Goal: Task Accomplishment & Management: Use online tool/utility

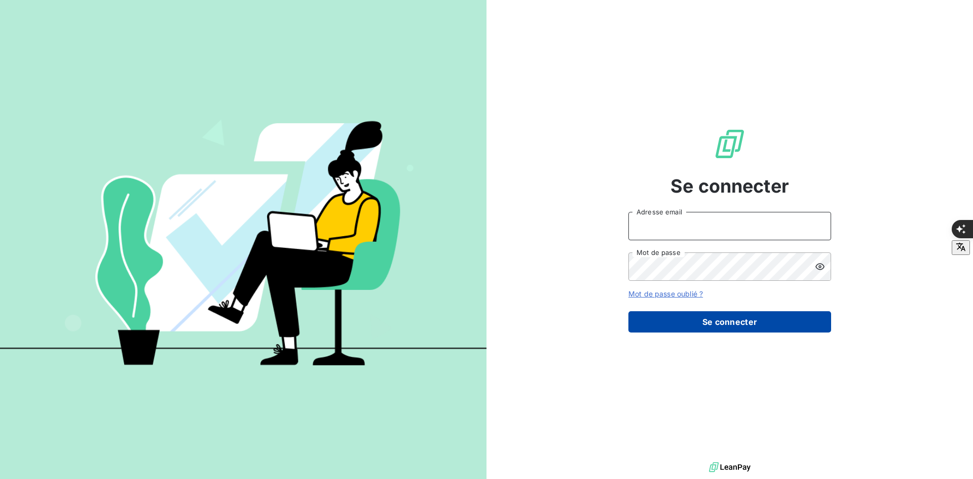
type input "[PERSON_NAME][EMAIL_ADDRESS][DOMAIN_NAME]"
click at [676, 322] on button "Se connecter" at bounding box center [729, 321] width 203 height 21
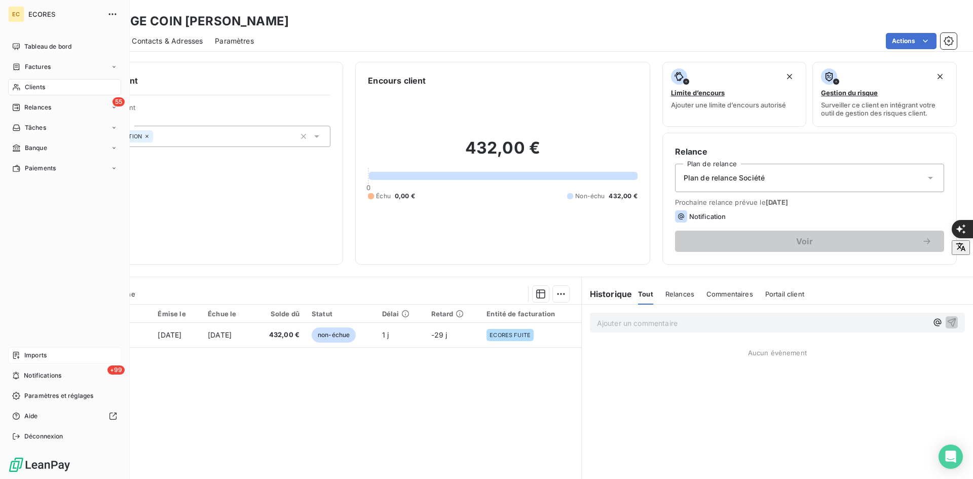
click at [24, 350] on div "Imports" at bounding box center [64, 355] width 113 height 16
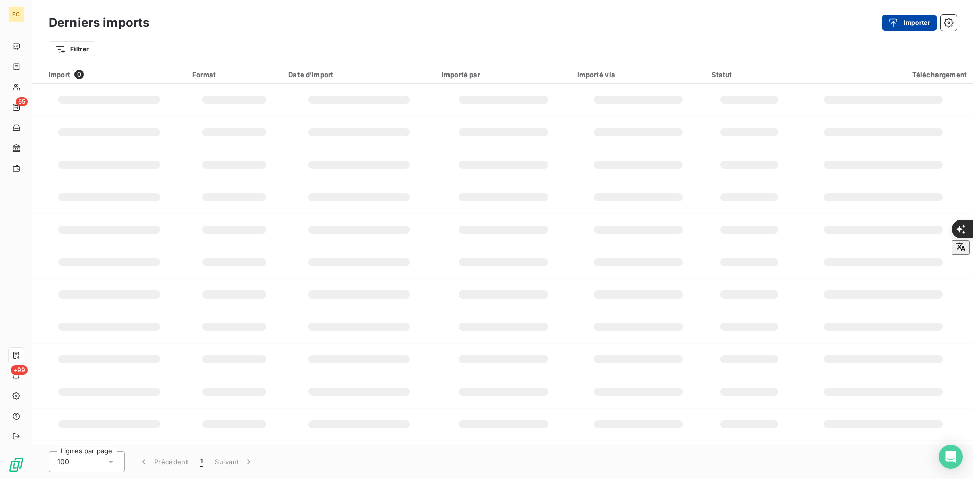
click at [911, 19] on button "Importer" at bounding box center [909, 23] width 54 height 16
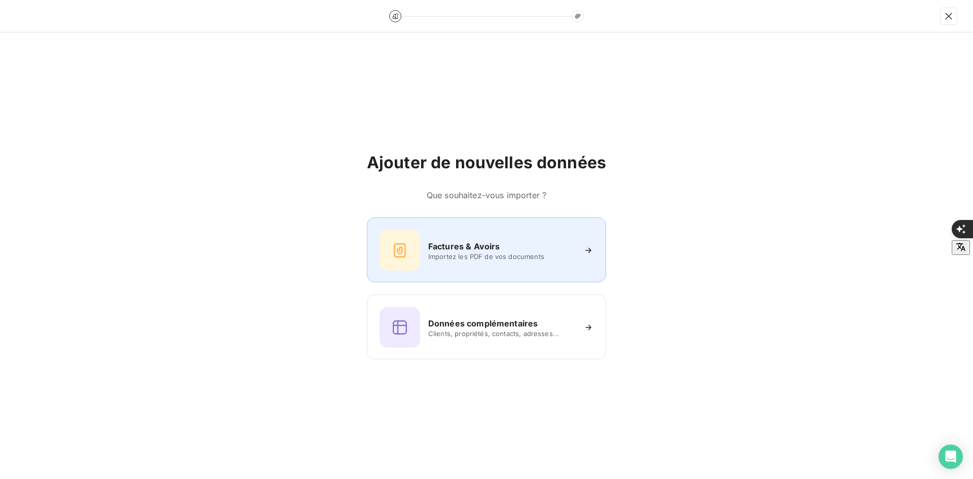
click at [422, 248] on div "Factures & Avoirs Importez les PDF de vos documents" at bounding box center [486, 250] width 214 height 41
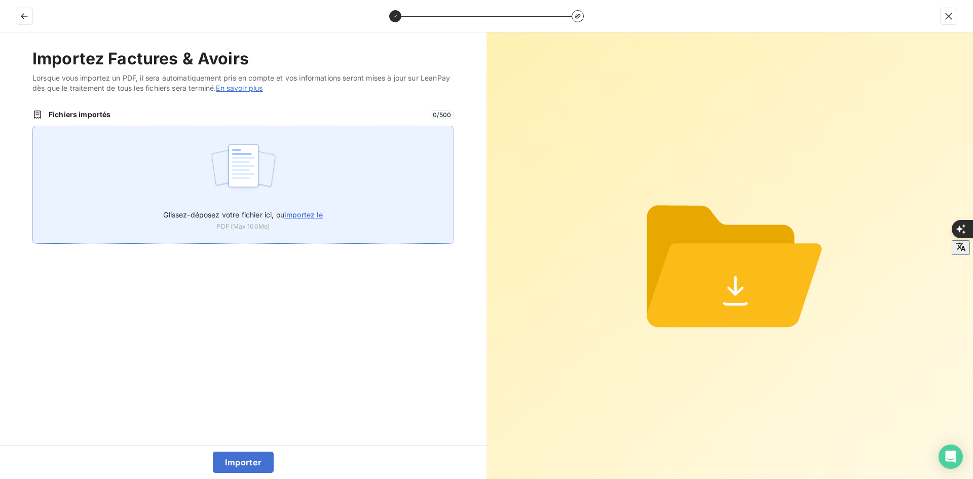
click at [346, 208] on div "Glissez-déposez votre fichier ici, ou importez le PDF (Max 100Mo)" at bounding box center [243, 185] width 422 height 118
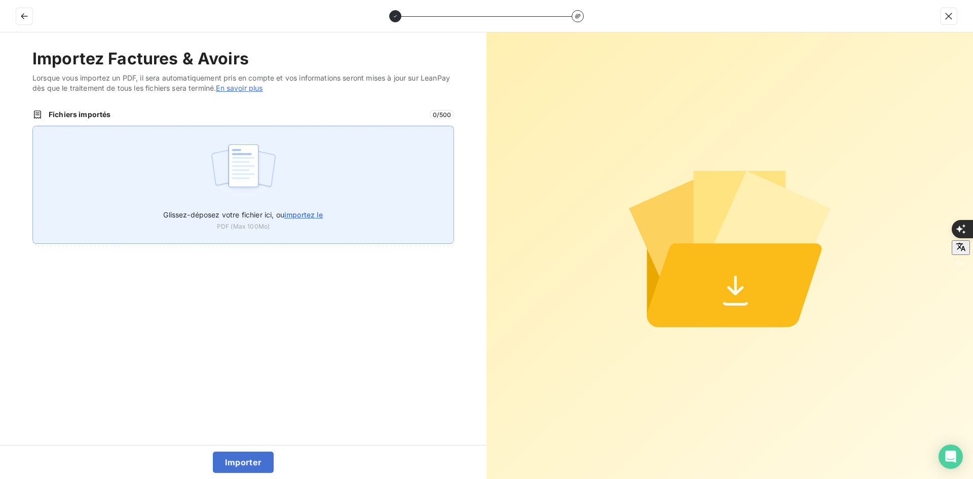
type input "C:\fakepath\FEF-2025-3012.pdf"
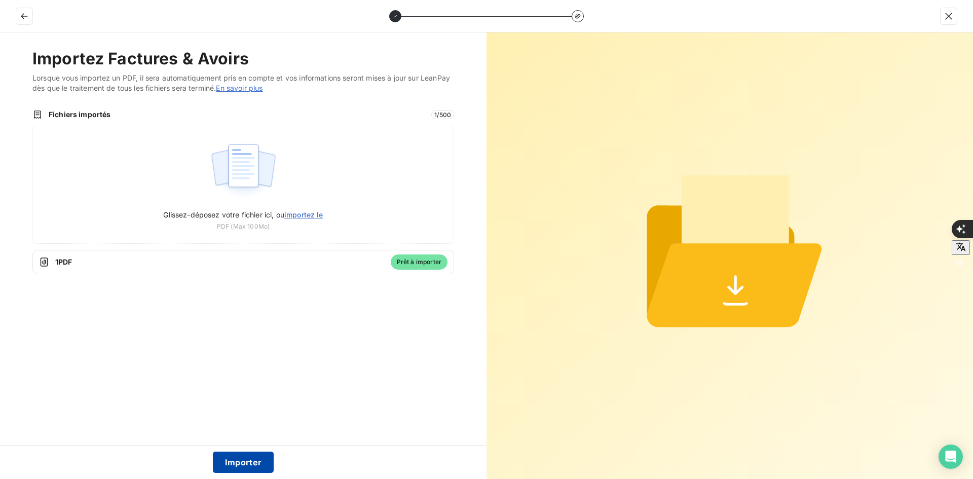
click at [252, 467] on button "Importer" at bounding box center [243, 461] width 61 height 21
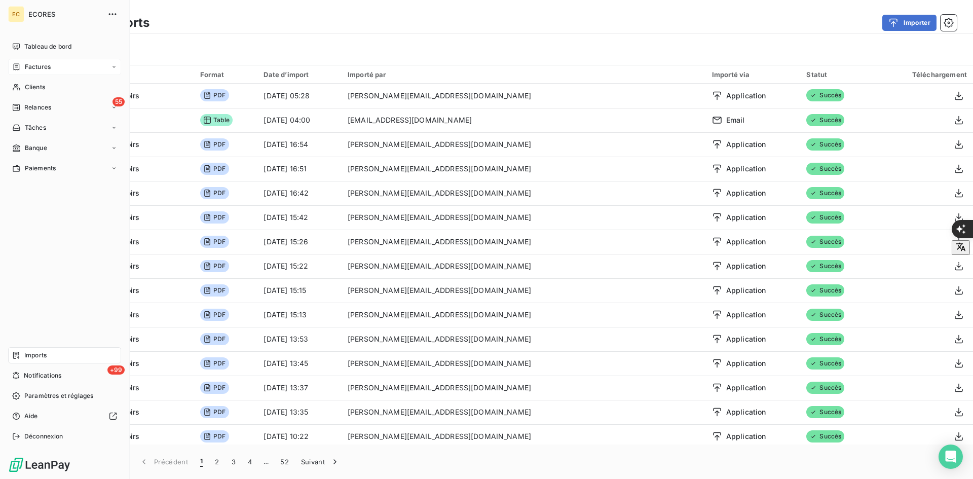
click at [30, 67] on span "Factures" at bounding box center [38, 66] width 26 height 9
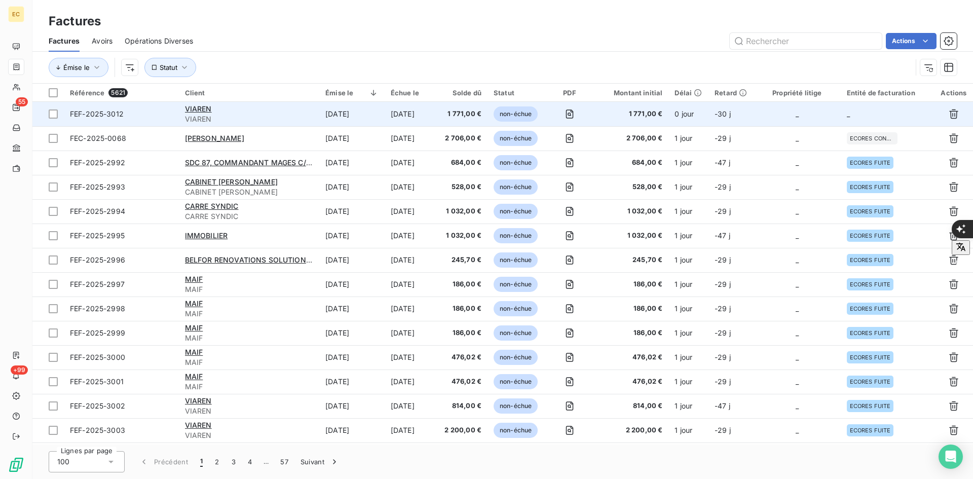
click at [792, 117] on td "_" at bounding box center [796, 114] width 87 height 24
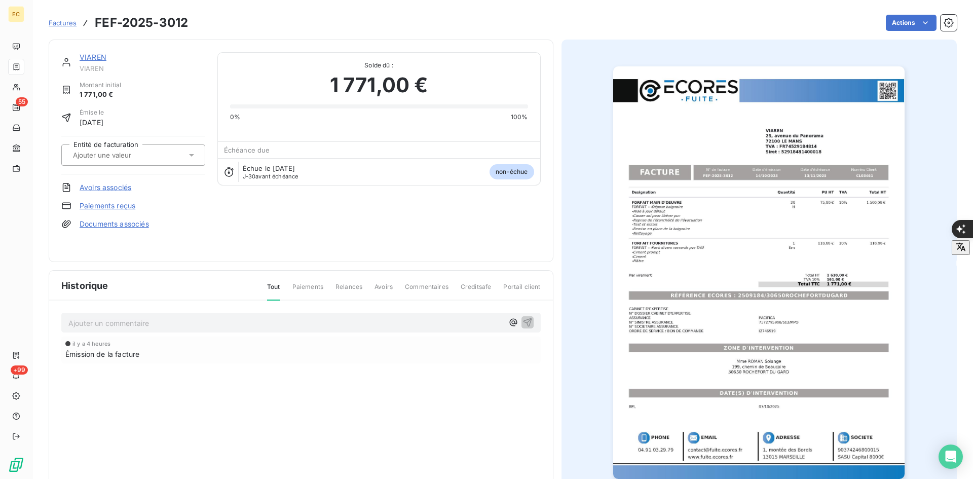
click at [135, 152] on input "text" at bounding box center [123, 154] width 102 height 9
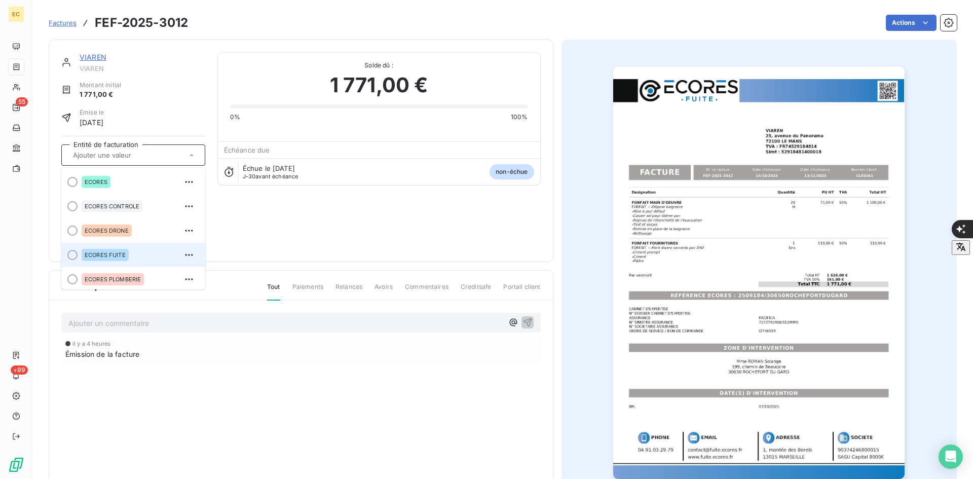
click at [123, 251] on div "ECORES FUITE" at bounding box center [105, 255] width 47 height 12
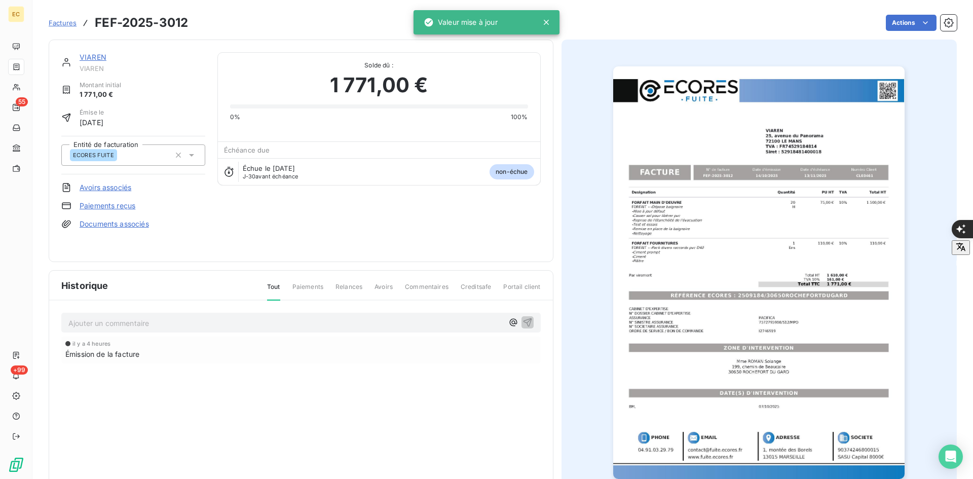
click at [125, 225] on link "Documents associés" at bounding box center [114, 224] width 69 height 10
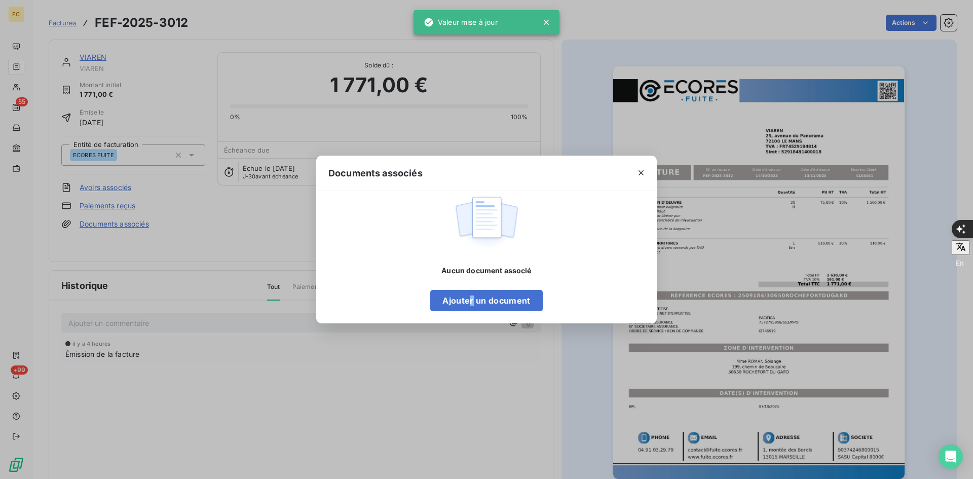
click at [474, 312] on div "Aucun document associé Ajouter un document" at bounding box center [486, 257] width 340 height 133
click at [447, 299] on button "Ajouter un document" at bounding box center [486, 300] width 112 height 21
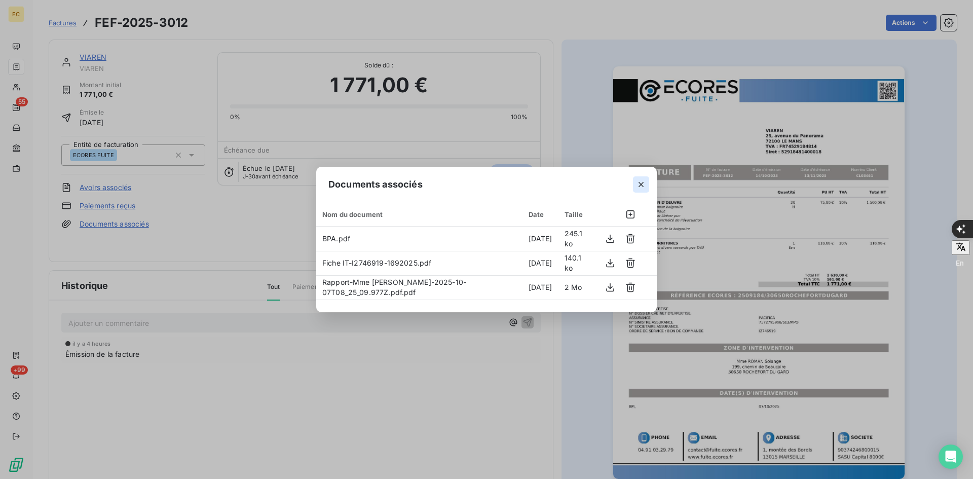
click at [640, 190] on button "button" at bounding box center [641, 184] width 16 height 16
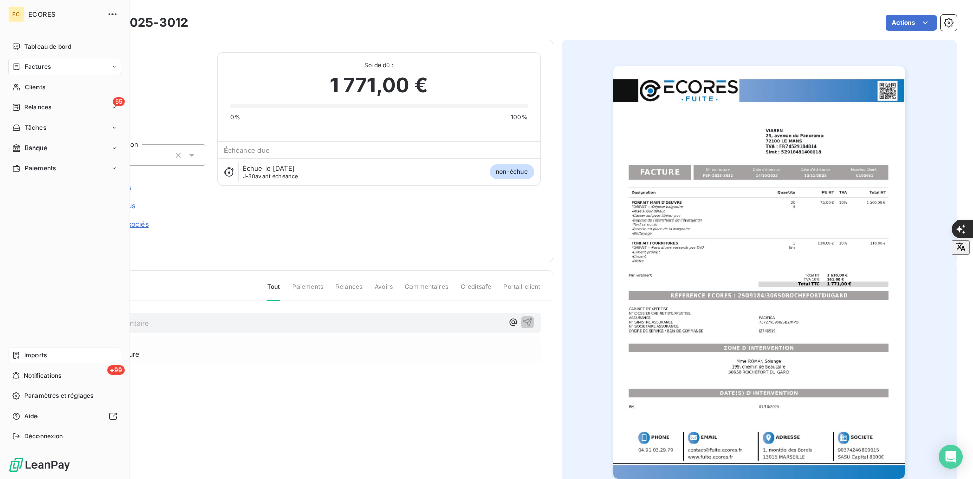
click at [47, 358] on span "Imports" at bounding box center [35, 355] width 22 height 9
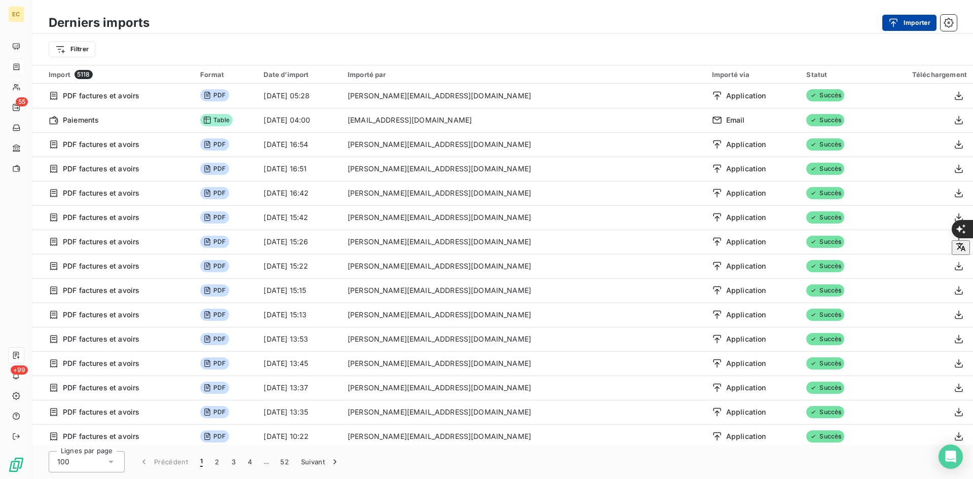
click at [901, 25] on div "button" at bounding box center [895, 23] width 15 height 10
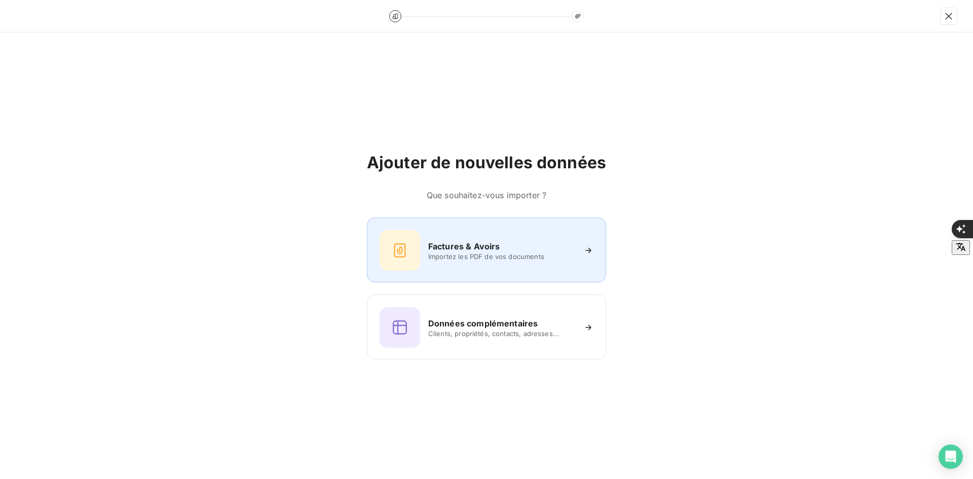
click at [521, 234] on div "Factures & Avoirs Importez les PDF de vos documents" at bounding box center [486, 250] width 214 height 41
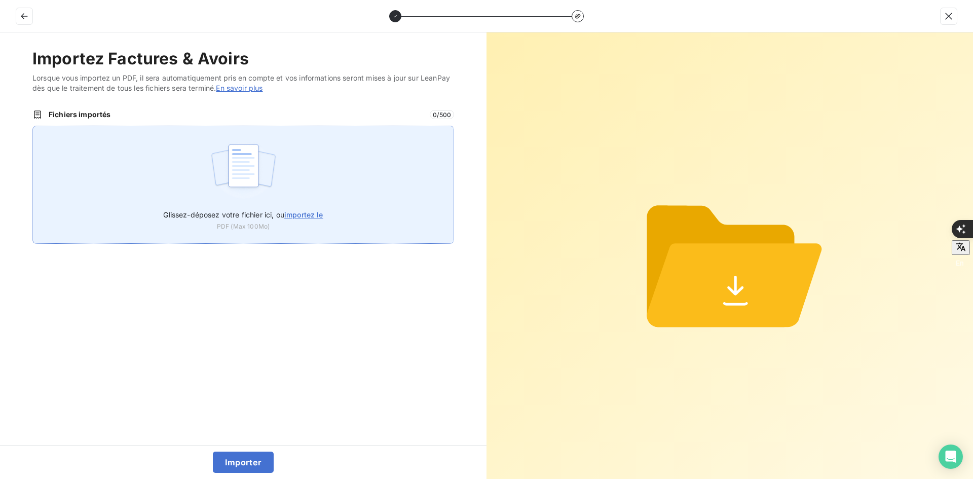
click at [408, 198] on div "Glissez-déposez votre fichier ici, ou importez le PDF (Max 100Mo)" at bounding box center [243, 185] width 422 height 118
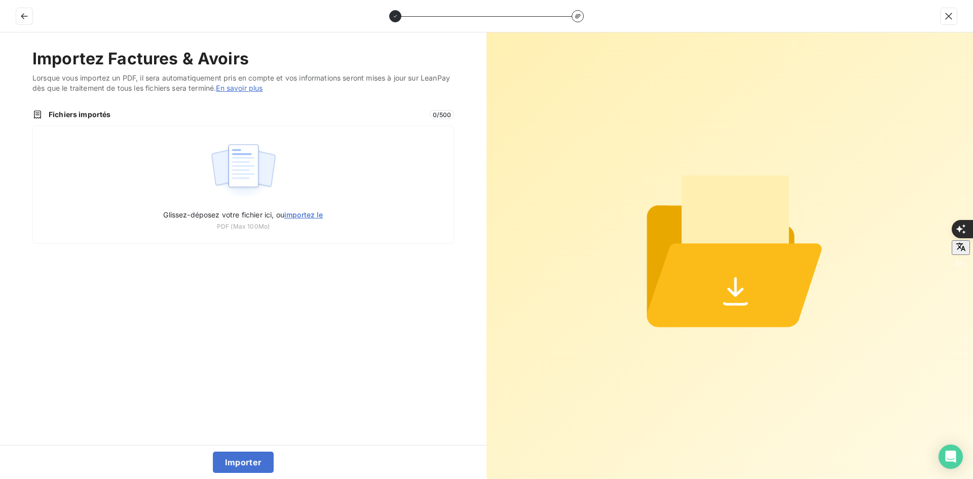
type input "C:\fakepath\AEF-2025-0106.pdf"
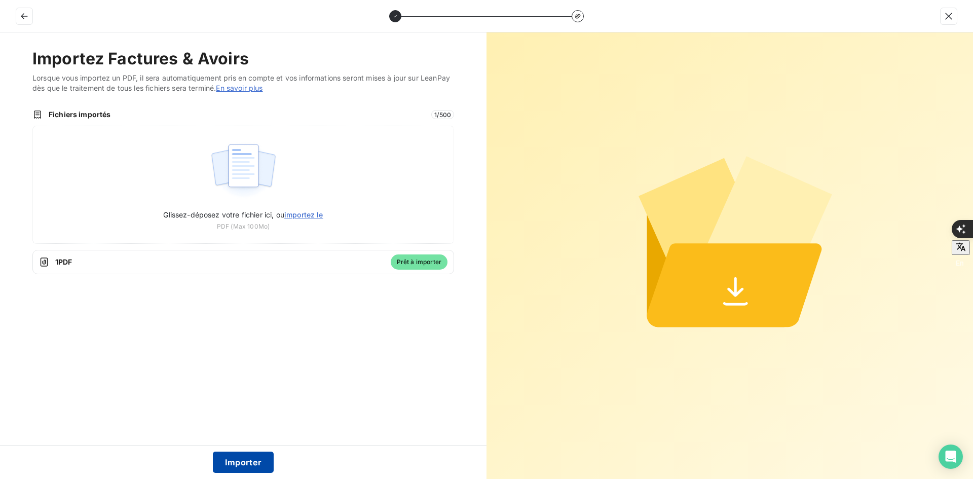
click at [237, 457] on button "Importer" at bounding box center [243, 461] width 61 height 21
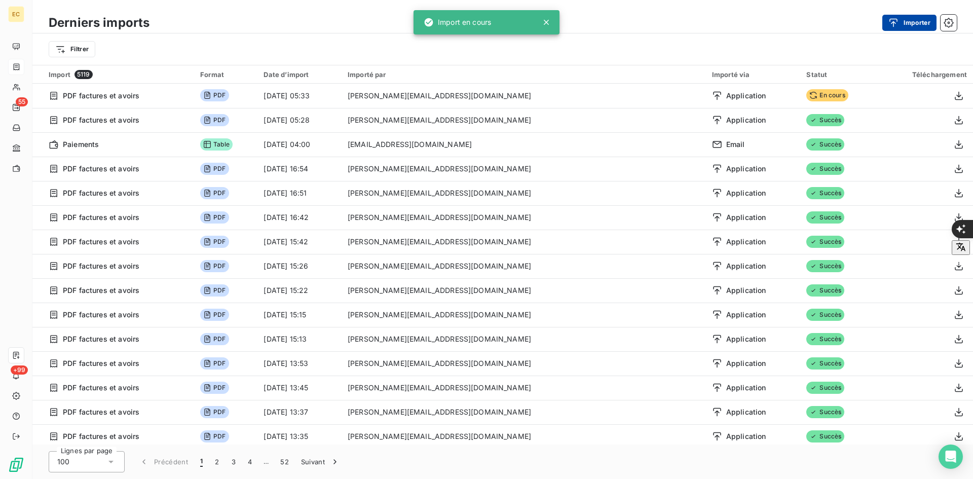
click at [891, 25] on icon "button" at bounding box center [893, 23] width 10 height 10
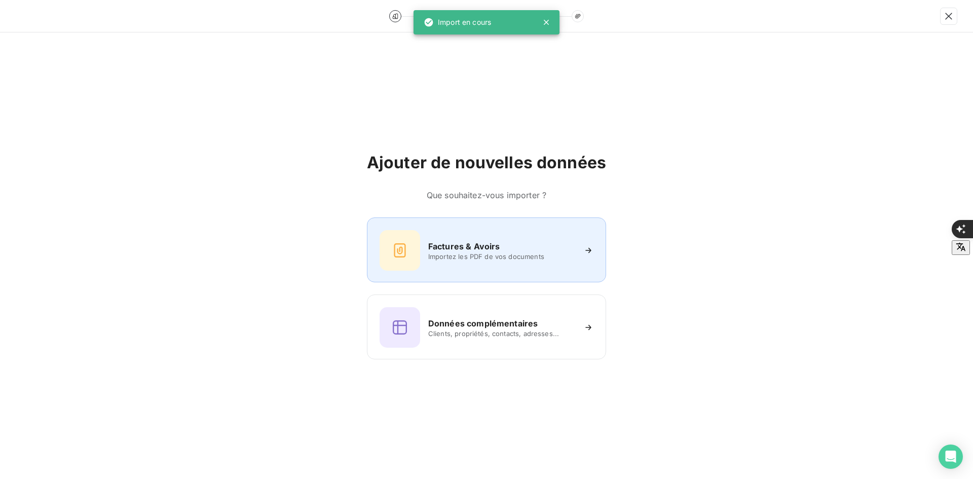
click at [502, 233] on div "Factures & Avoirs Importez les PDF de vos documents" at bounding box center [486, 250] width 214 height 41
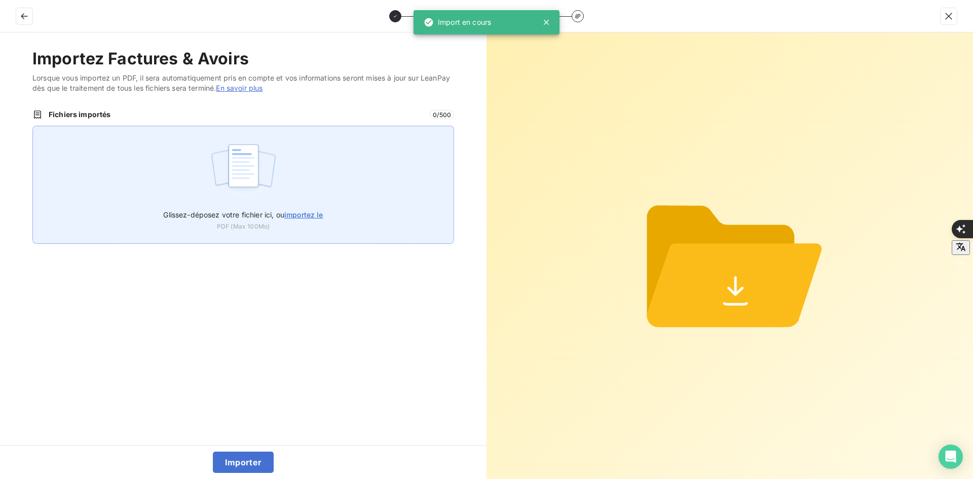
click at [283, 198] on div "Glissez-déposez votre fichier ici, ou importez le PDF (Max 100Mo)" at bounding box center [243, 185] width 422 height 118
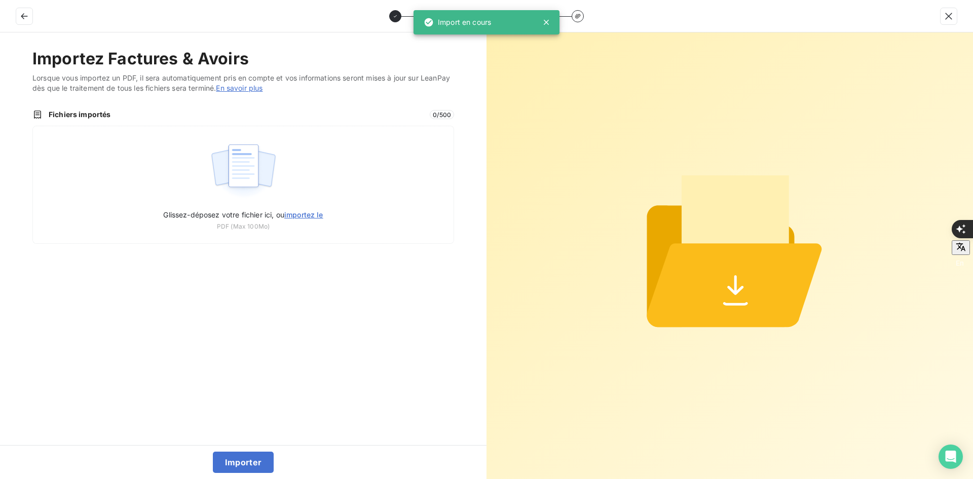
type input "C:\fakepath\FEF-2025-3013.pdf"
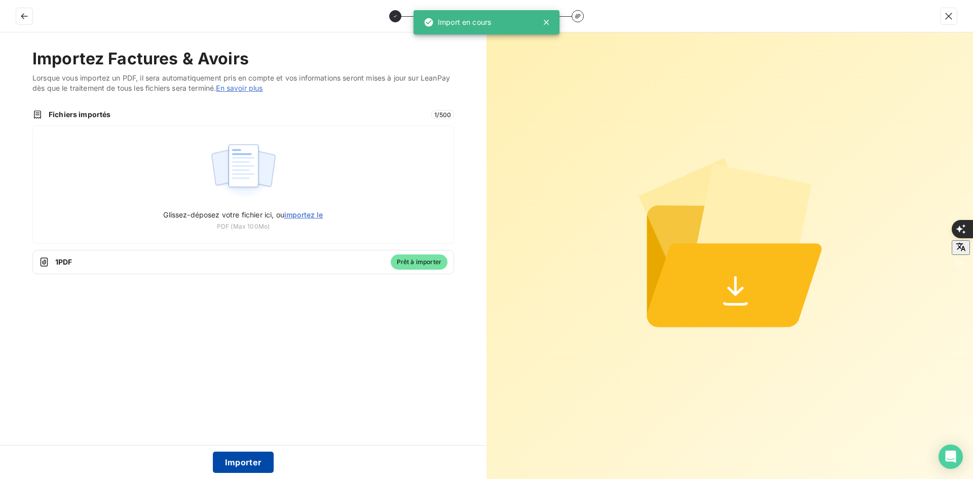
click at [247, 463] on button "Importer" at bounding box center [243, 461] width 61 height 21
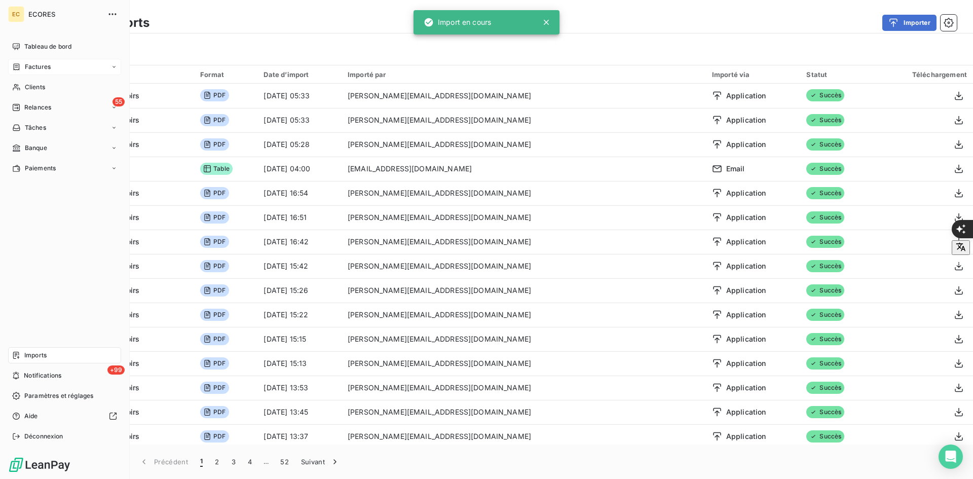
click at [21, 68] on div "Factures" at bounding box center [31, 66] width 39 height 9
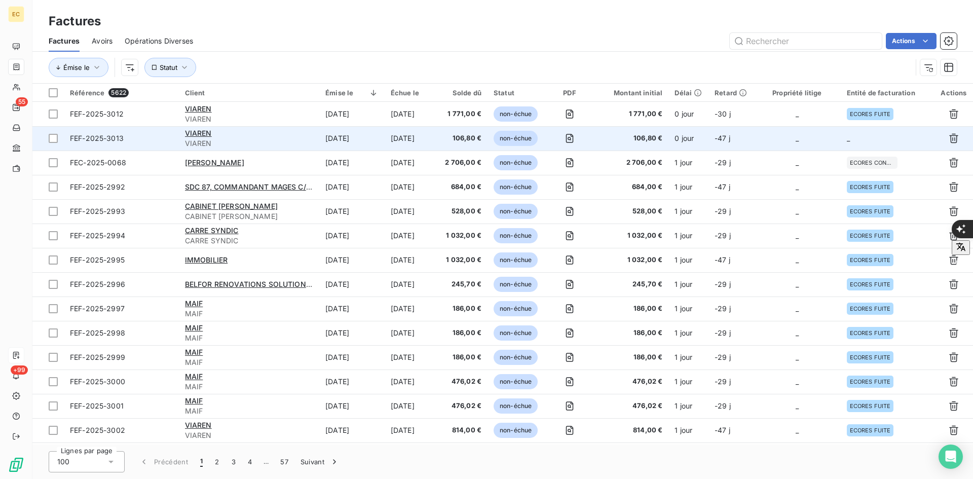
click at [764, 137] on td "_" at bounding box center [796, 138] width 87 height 24
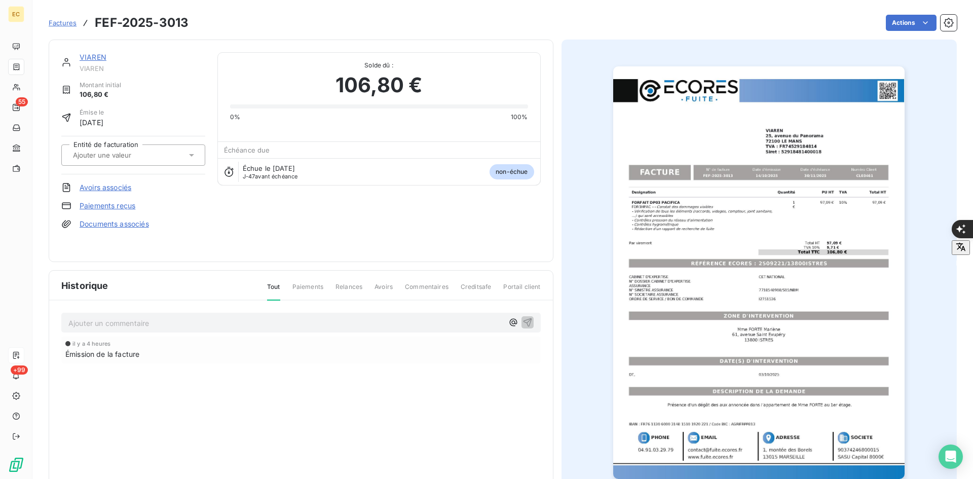
click at [89, 149] on div at bounding box center [128, 154] width 117 height 13
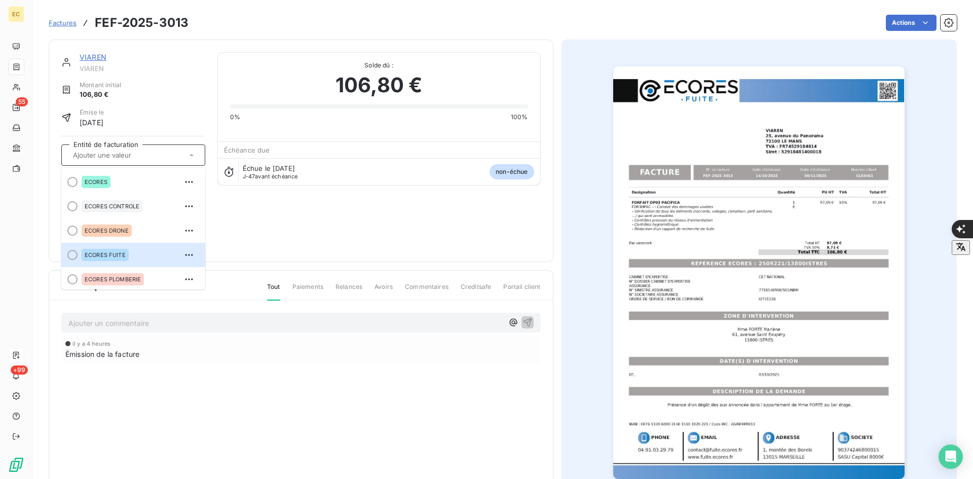
click at [111, 251] on div "ECORES FUITE" at bounding box center [105, 255] width 47 height 12
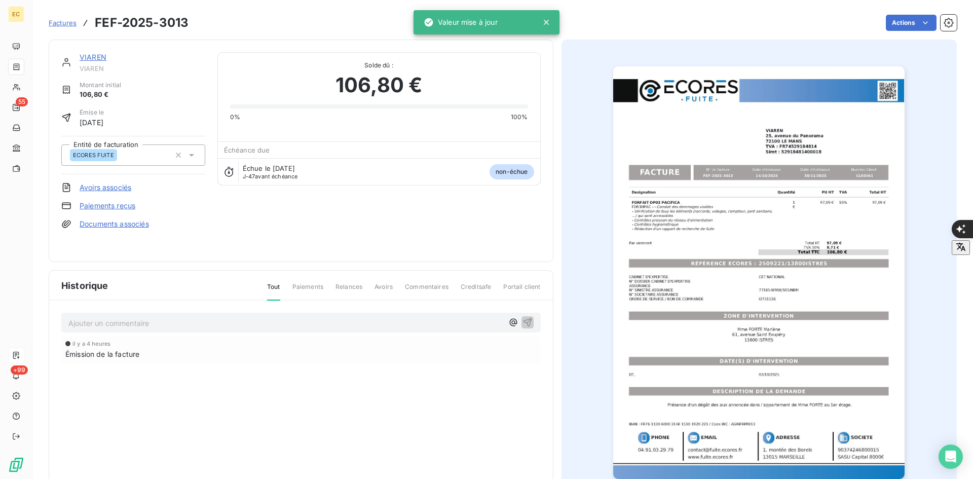
click at [121, 224] on link "Documents associés" at bounding box center [114, 224] width 69 height 10
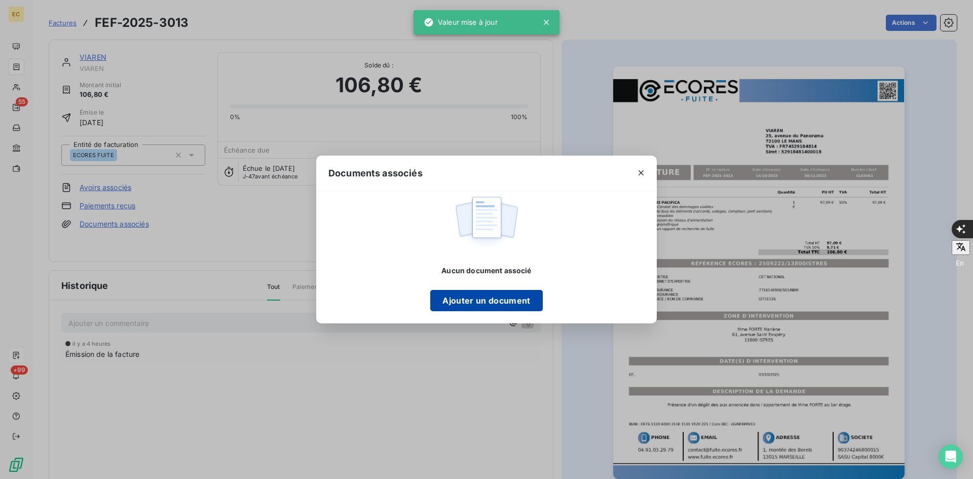
click at [535, 309] on button "Ajouter un document" at bounding box center [486, 300] width 112 height 21
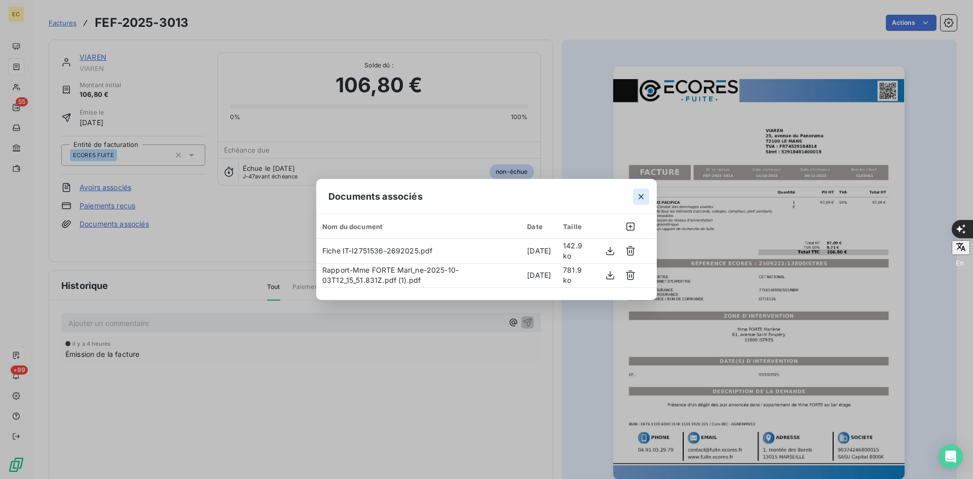
click at [640, 200] on icon "button" at bounding box center [641, 197] width 10 height 10
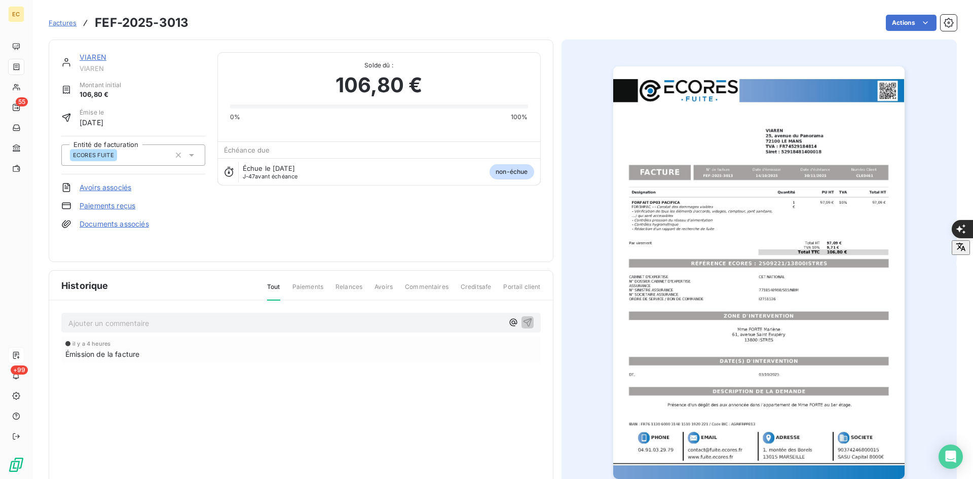
click at [66, 22] on span "Factures" at bounding box center [63, 23] width 28 height 8
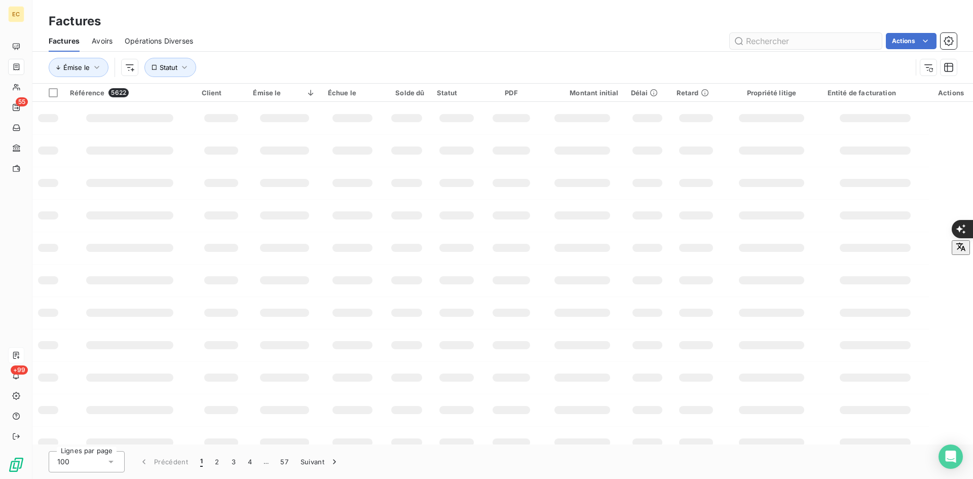
click at [784, 45] on input "text" at bounding box center [806, 41] width 152 height 16
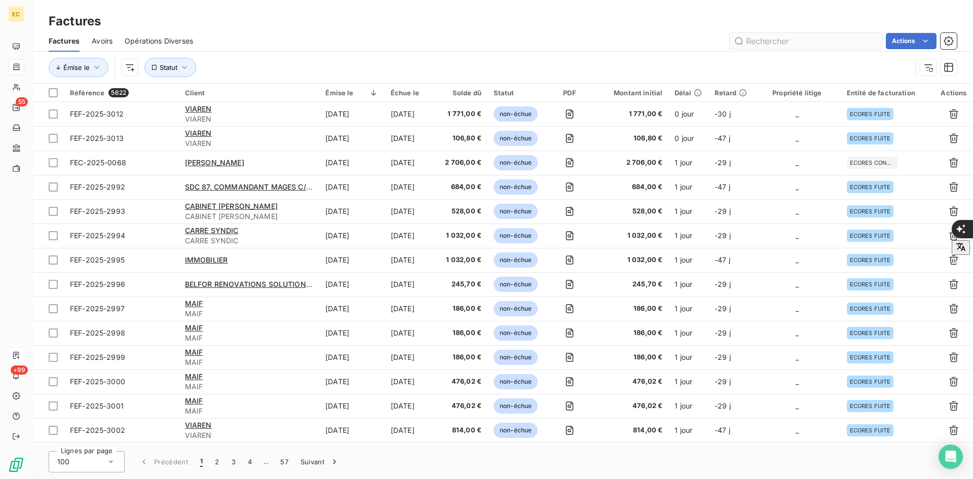
click at [784, 45] on input "text" at bounding box center [806, 41] width 152 height 16
type input "2919"
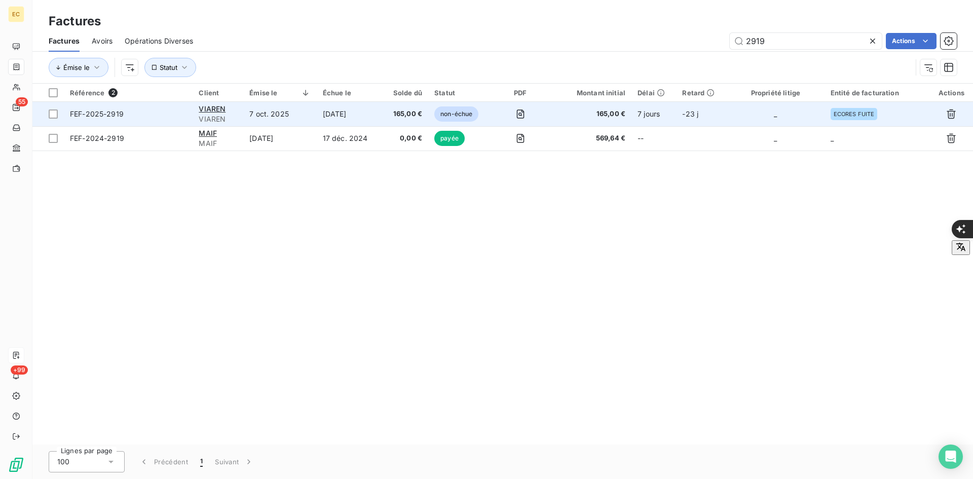
click at [394, 110] on span "165,00 €" at bounding box center [405, 114] width 34 height 10
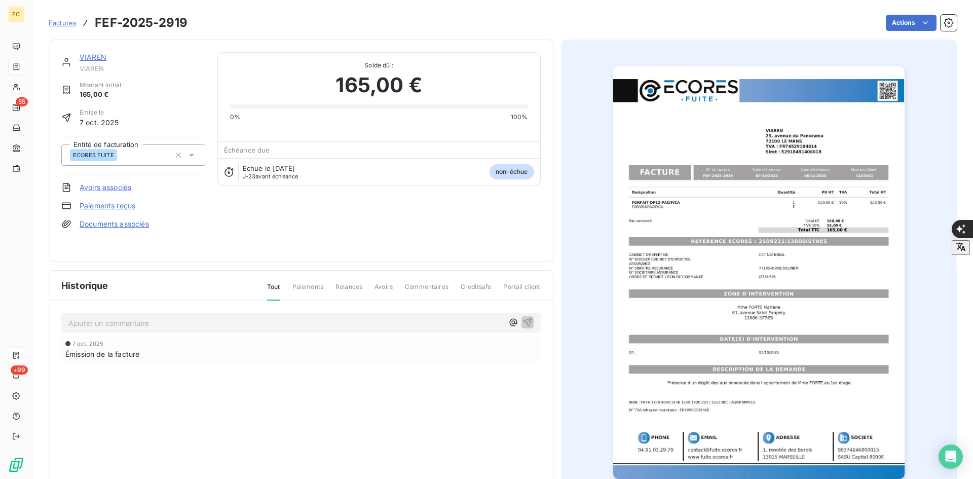
click at [120, 192] on link "Avoirs associés" at bounding box center [106, 187] width 52 height 10
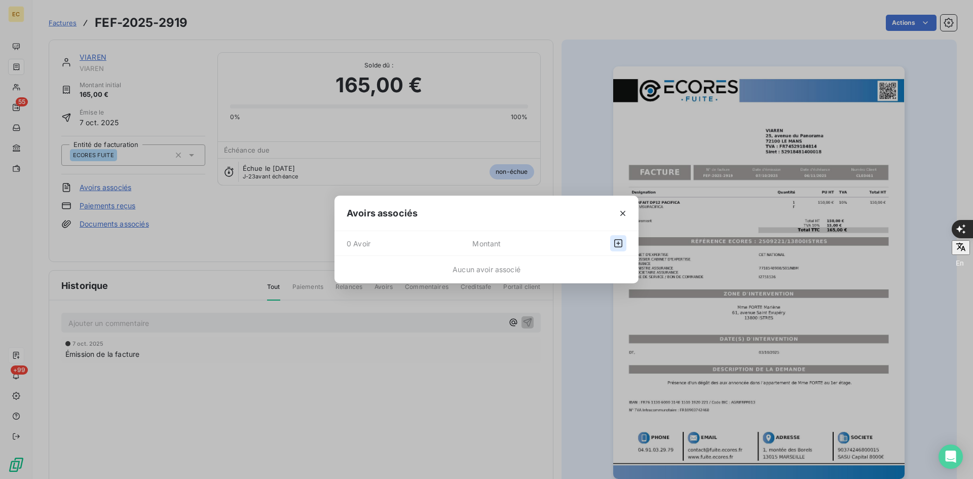
click at [618, 243] on icon "button" at bounding box center [618, 243] width 10 height 10
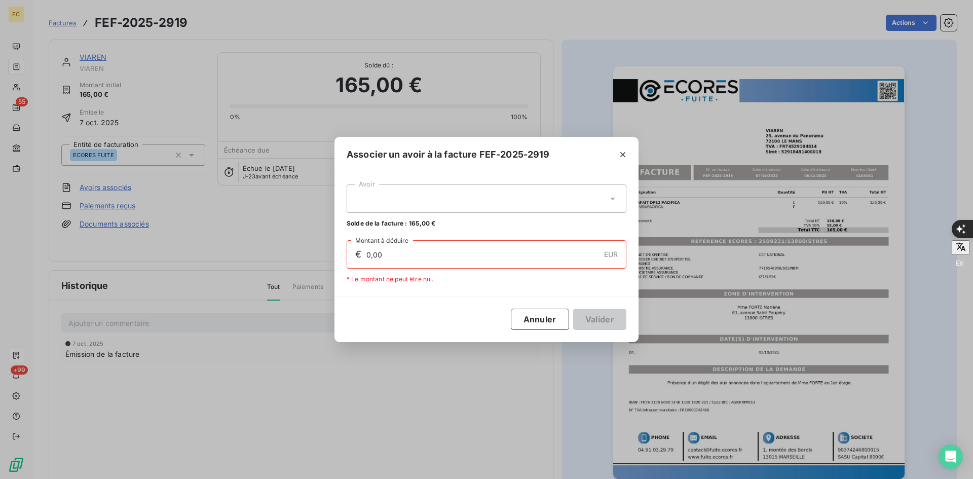
click at [526, 213] on div "Avoir Solde de la facture : 165,00 €" at bounding box center [487, 206] width 280 height 44
click at [526, 204] on div at bounding box center [487, 198] width 280 height 28
click at [488, 220] on div "AEF-2025-0106 165,00 €" at bounding box center [487, 224] width 268 height 10
type input "165,00"
click at [603, 315] on button "Valider" at bounding box center [599, 319] width 53 height 21
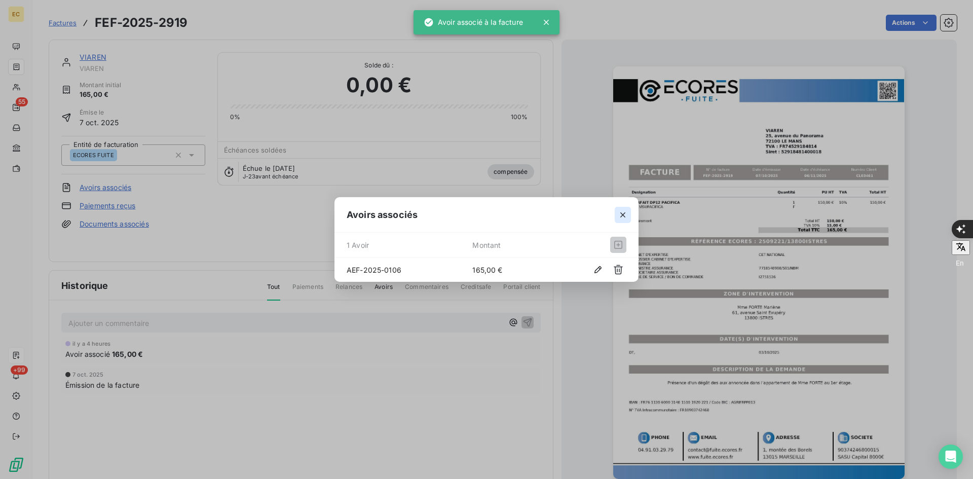
click at [622, 216] on icon "button" at bounding box center [623, 215] width 10 height 10
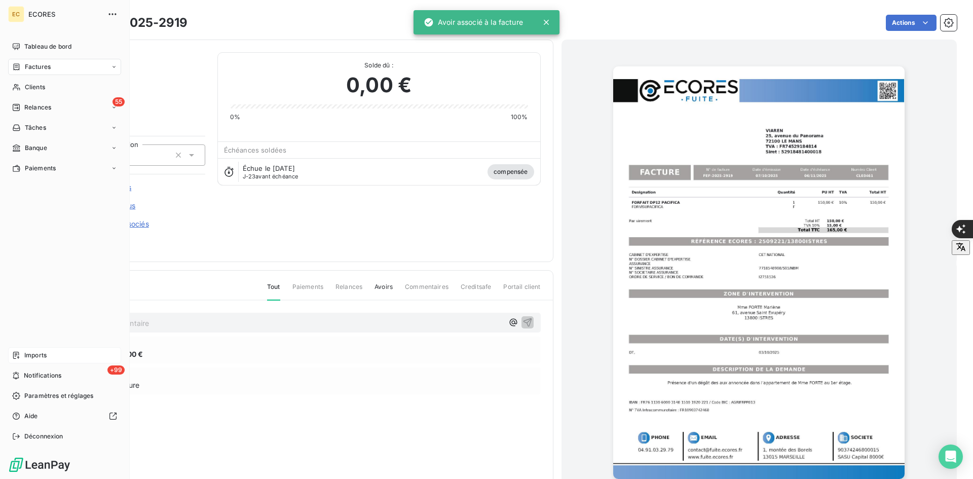
click at [21, 356] on div "Imports" at bounding box center [64, 355] width 113 height 16
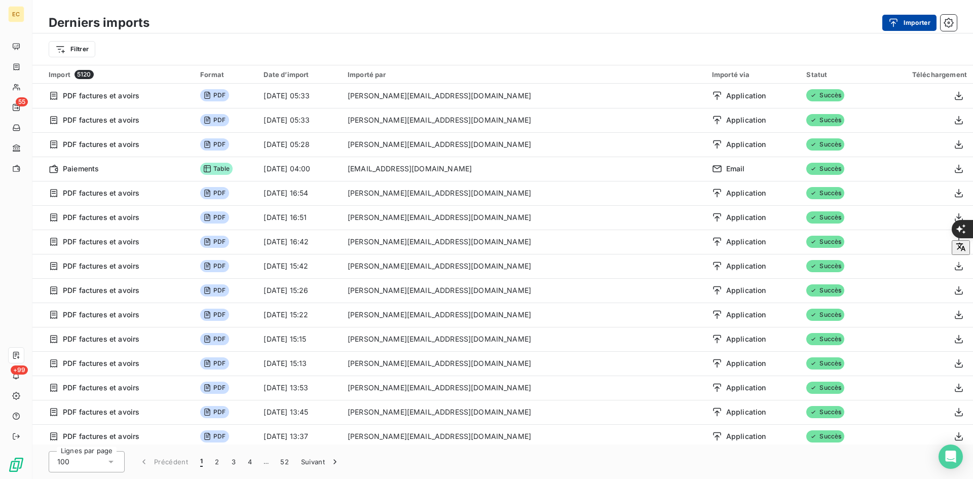
click at [908, 26] on button "Importer" at bounding box center [909, 23] width 54 height 16
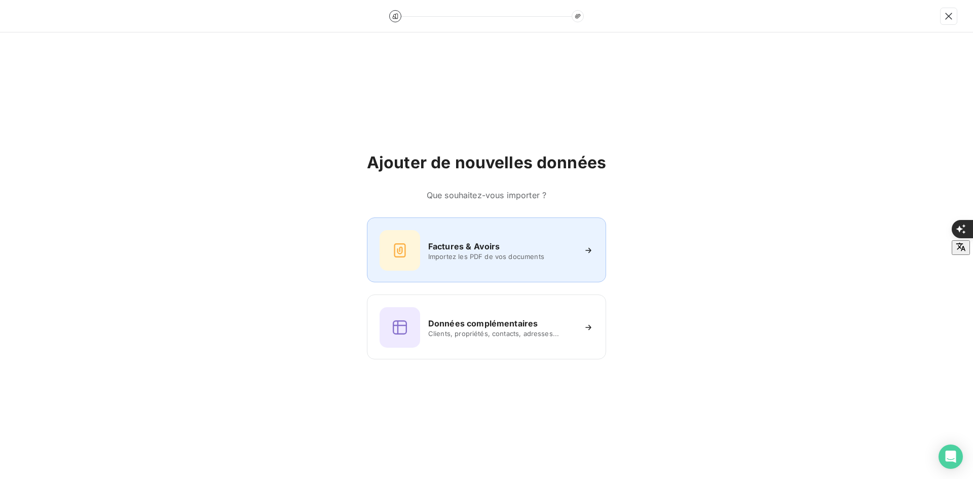
click at [528, 222] on div "Factures & Avoirs Importez les PDF de vos documents" at bounding box center [486, 249] width 239 height 65
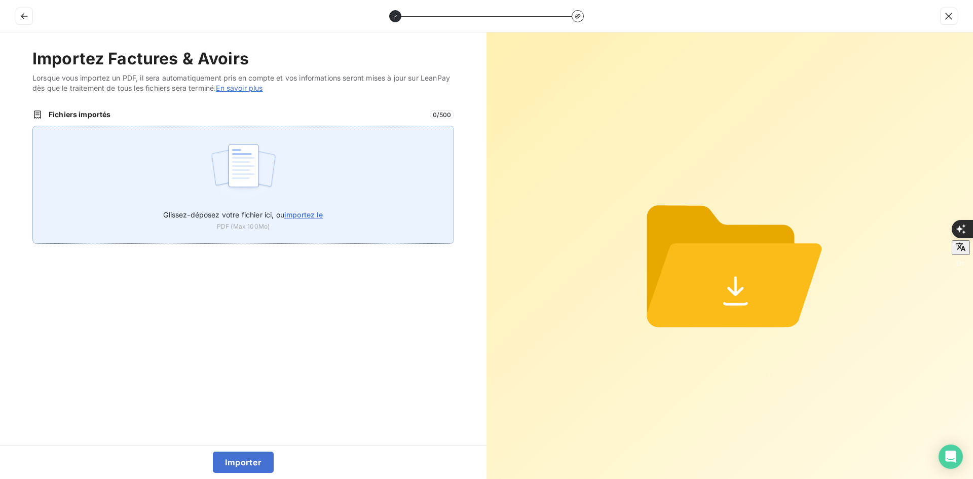
click at [394, 214] on div "Glissez-déposez votre fichier ici, ou importez le PDF (Max 100Mo)" at bounding box center [243, 185] width 422 height 118
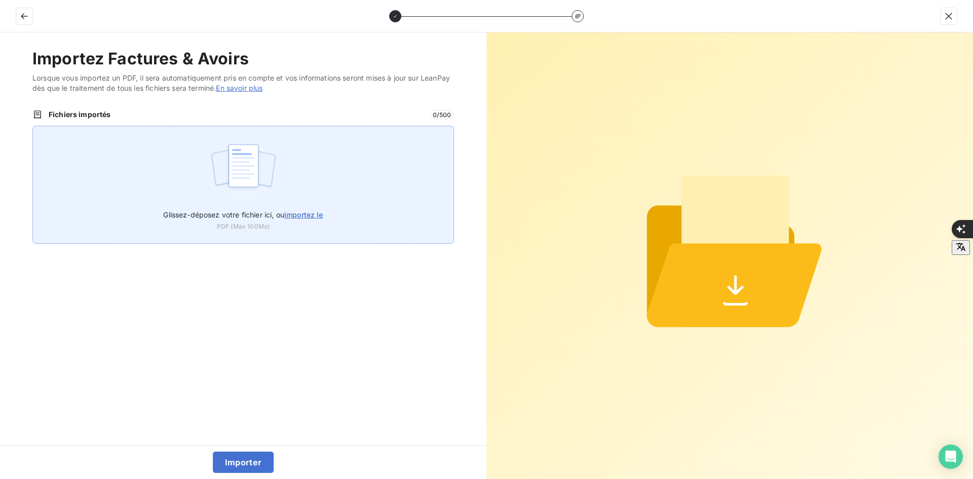
type input "C:\fakepath\AEF-2025-0107.pdf"
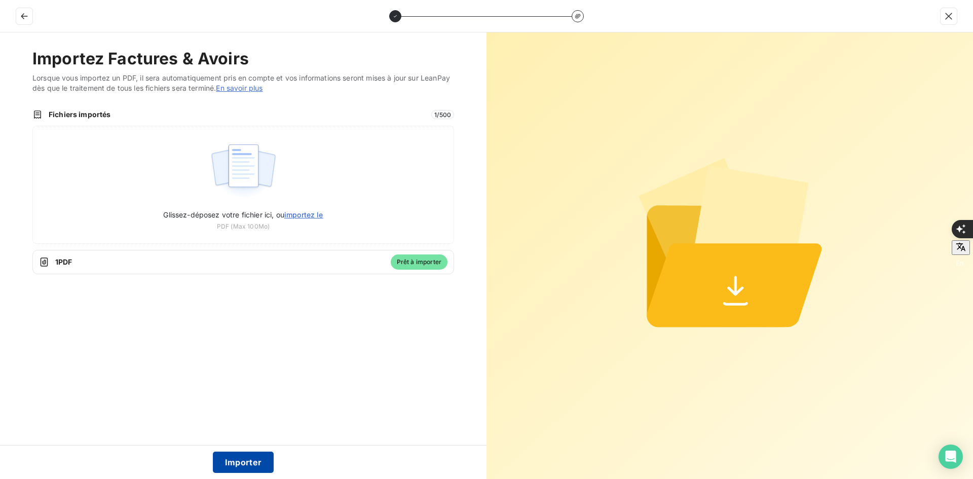
click at [253, 467] on button "Importer" at bounding box center [243, 461] width 61 height 21
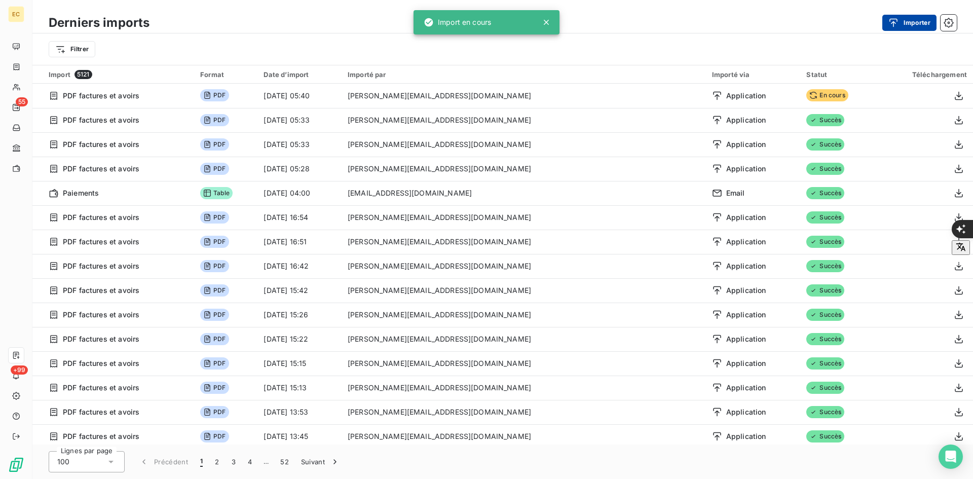
click at [922, 15] on button "Importer" at bounding box center [909, 23] width 54 height 16
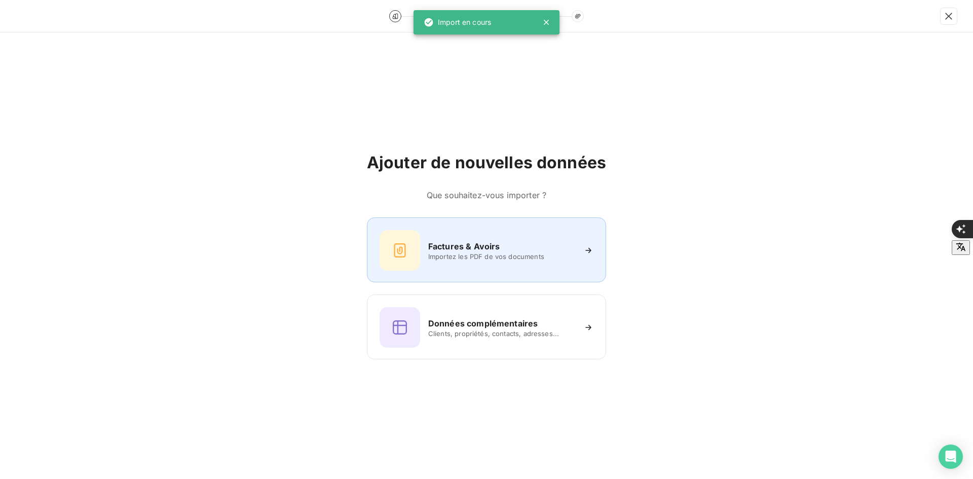
click at [473, 238] on div "Factures & Avoirs Importez les PDF de vos documents" at bounding box center [486, 250] width 214 height 41
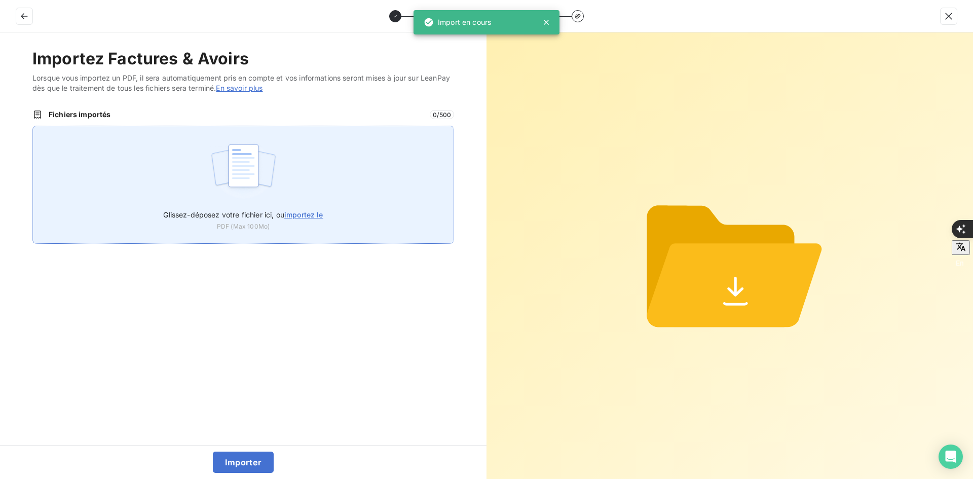
click at [332, 187] on div "Glissez-déposez votre fichier ici, ou importez le PDF (Max 100Mo)" at bounding box center [243, 185] width 422 height 118
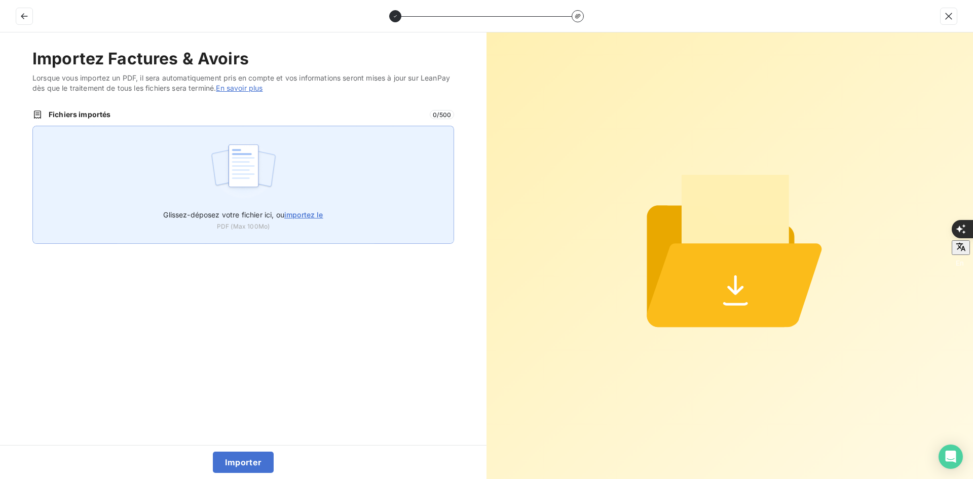
type input "C:\fakepath\FEF-2025-3014.pdf"
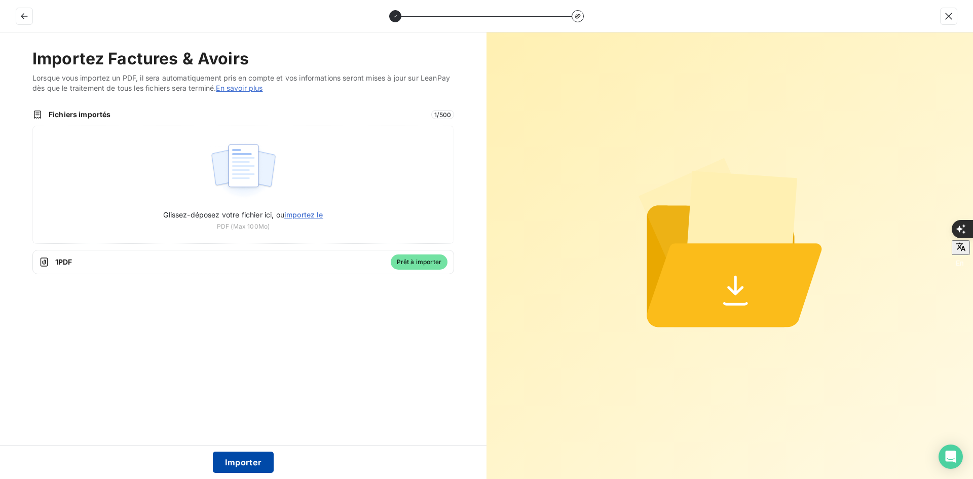
click at [239, 458] on button "Importer" at bounding box center [243, 461] width 61 height 21
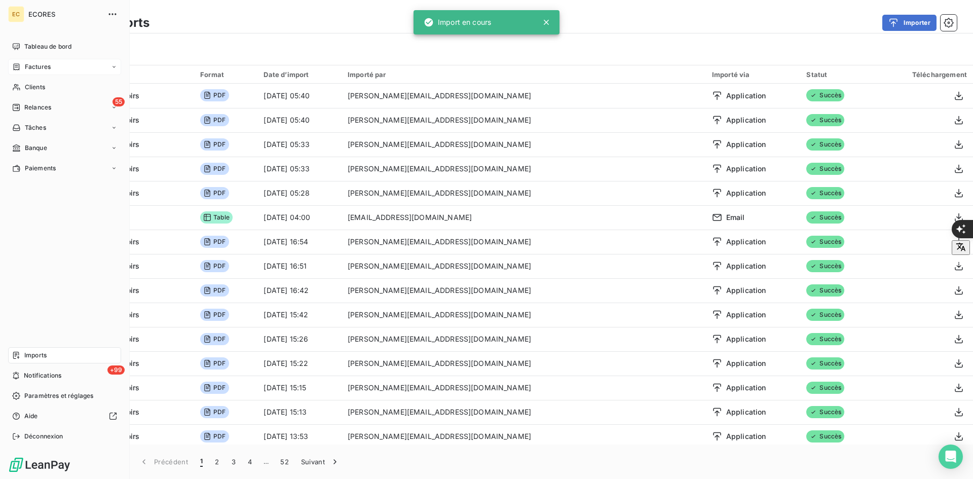
click at [30, 63] on span "Factures" at bounding box center [38, 66] width 26 height 9
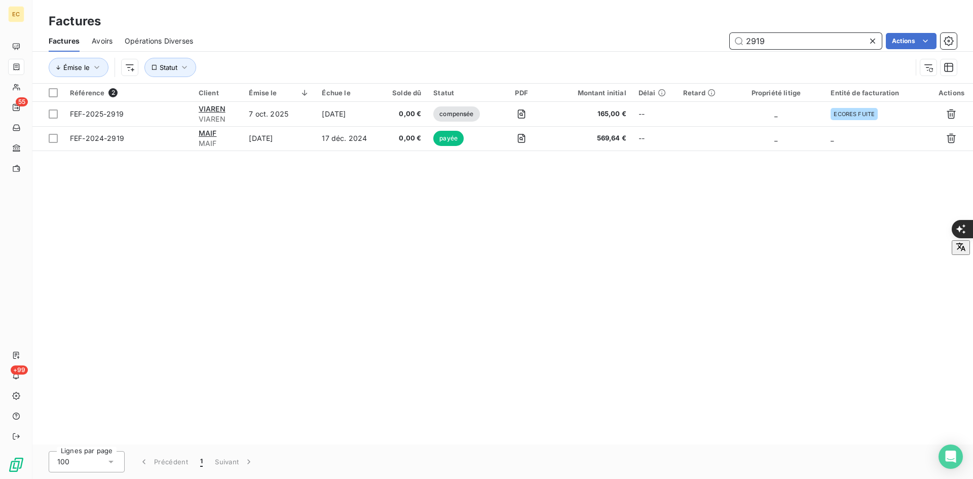
click at [773, 36] on input "2919" at bounding box center [806, 41] width 152 height 16
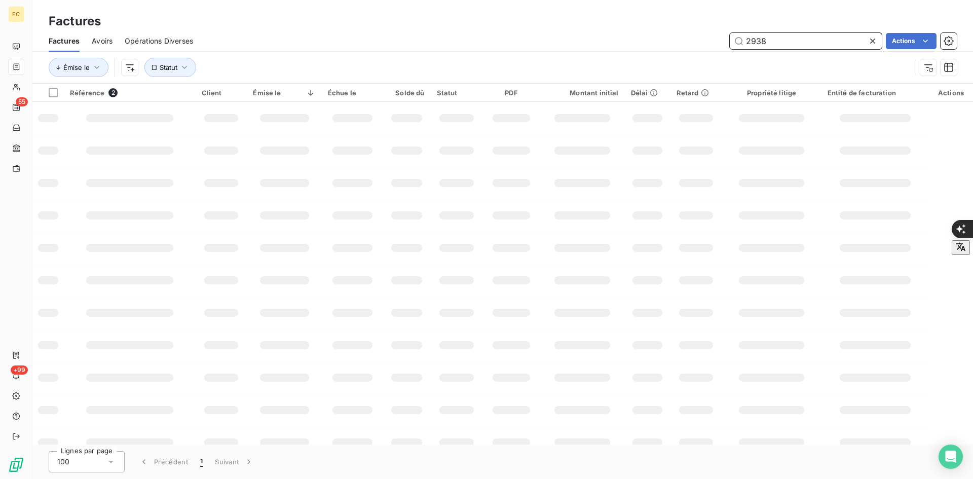
type input "2938"
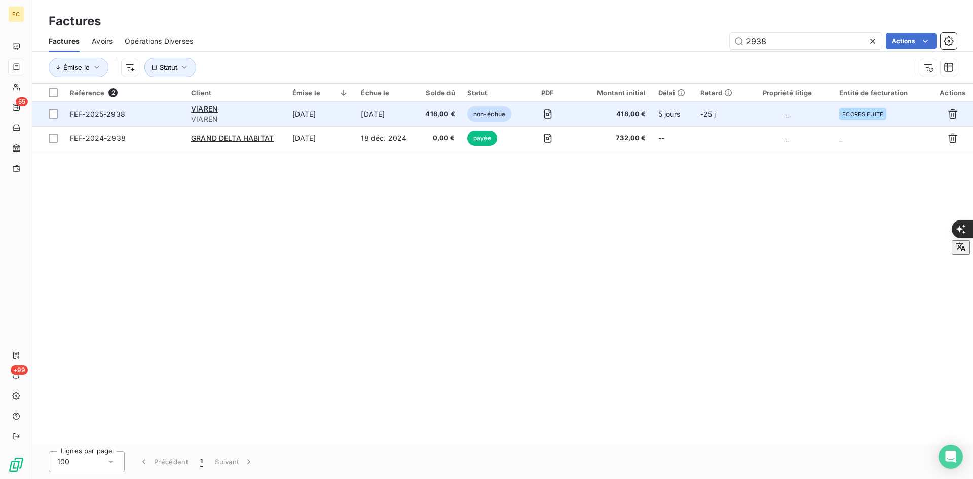
click at [629, 121] on td "418,00 €" at bounding box center [613, 114] width 78 height 24
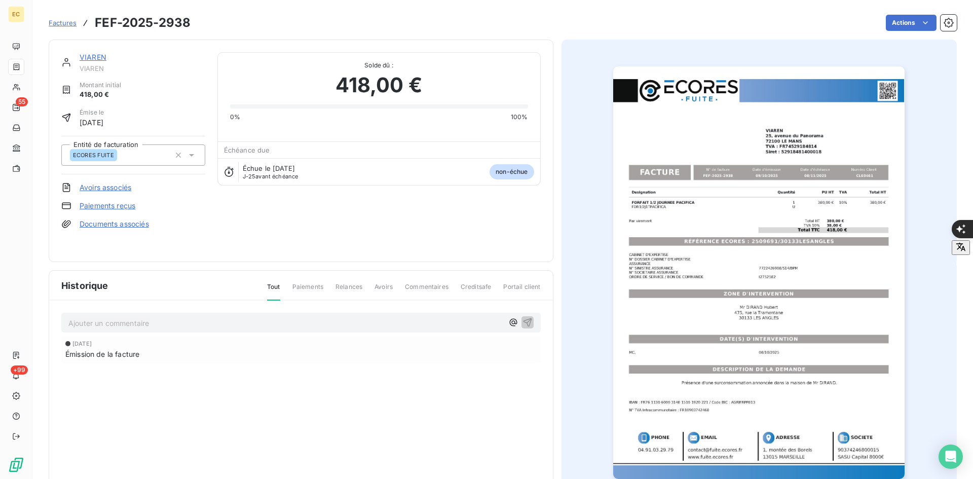
click at [126, 186] on link "Avoirs associés" at bounding box center [106, 187] width 52 height 10
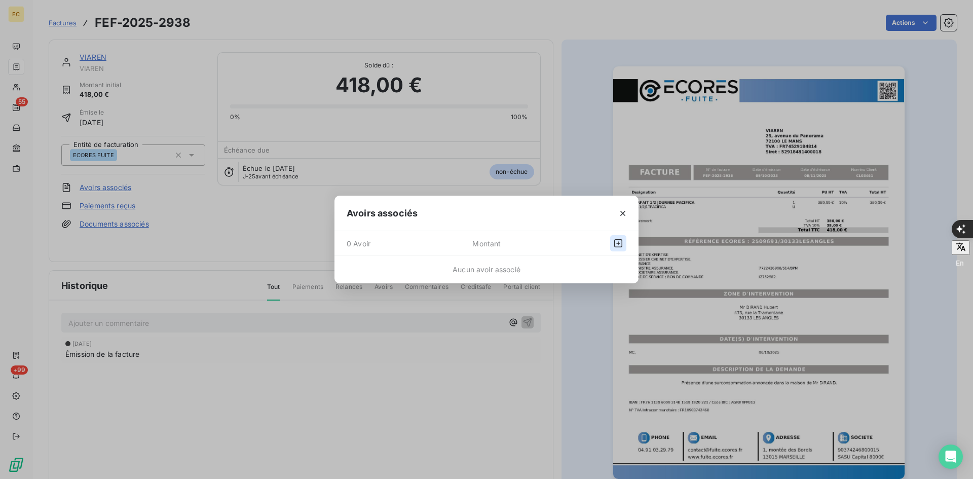
click at [613, 245] on button "button" at bounding box center [618, 243] width 16 height 16
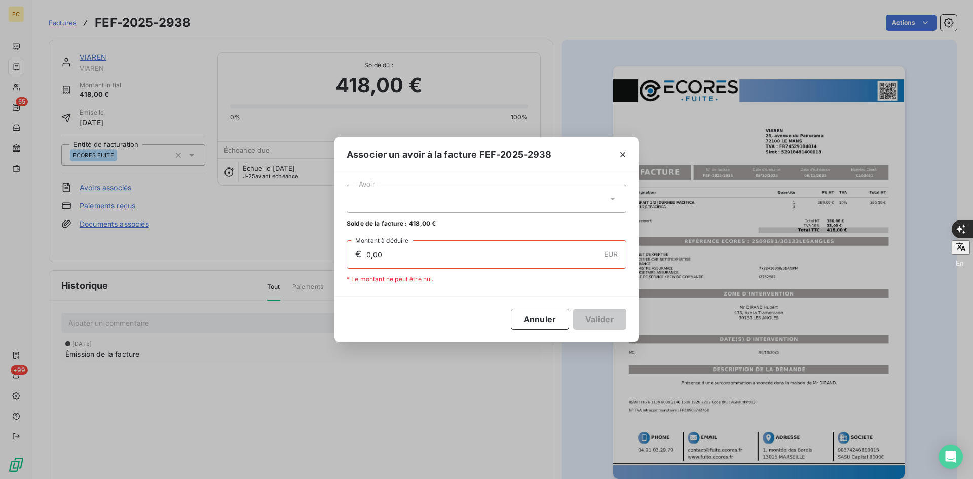
click at [535, 192] on div at bounding box center [487, 198] width 280 height 28
click at [479, 223] on div "AEF-2025-0107 418,00 €" at bounding box center [487, 224] width 268 height 10
type input "418,00"
click at [594, 320] on button "Valider" at bounding box center [599, 319] width 53 height 21
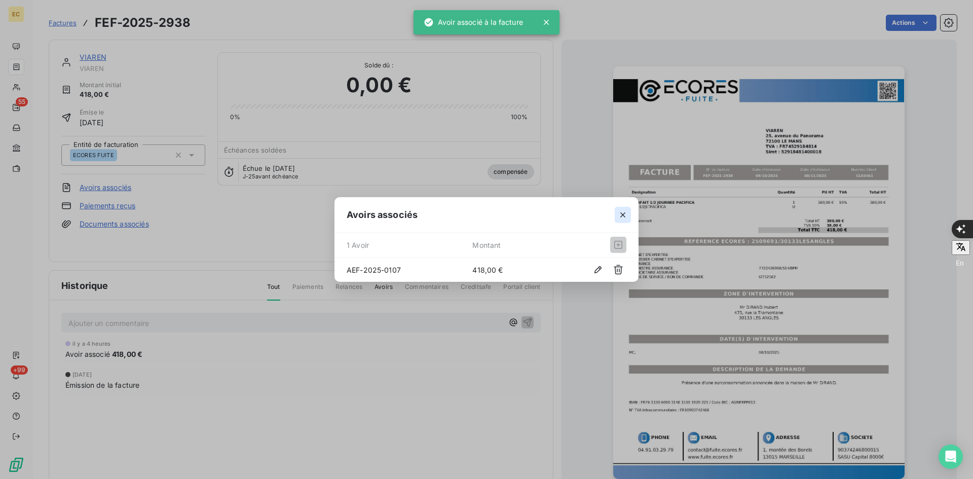
click at [626, 215] on icon "button" at bounding box center [623, 215] width 10 height 10
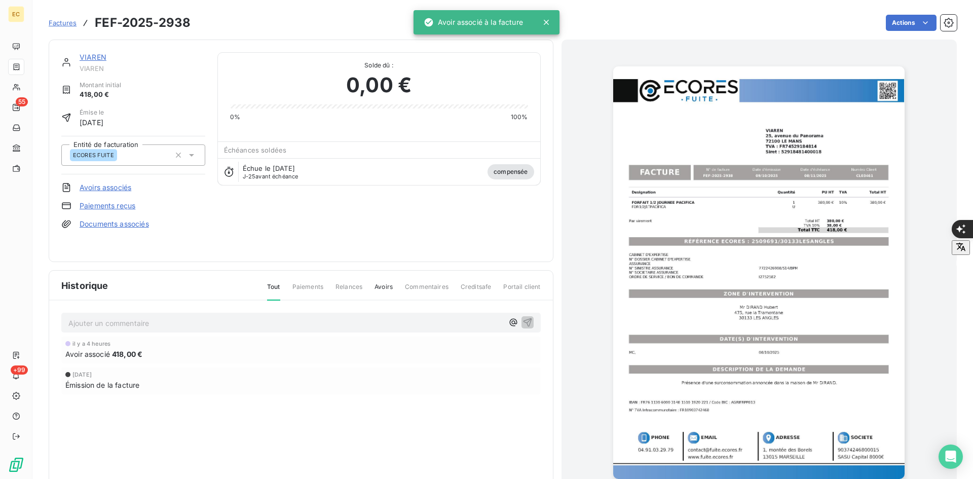
click at [66, 16] on div "Factures FEF-2025-2938" at bounding box center [120, 23] width 142 height 18
click at [66, 27] on link "Factures" at bounding box center [63, 23] width 28 height 10
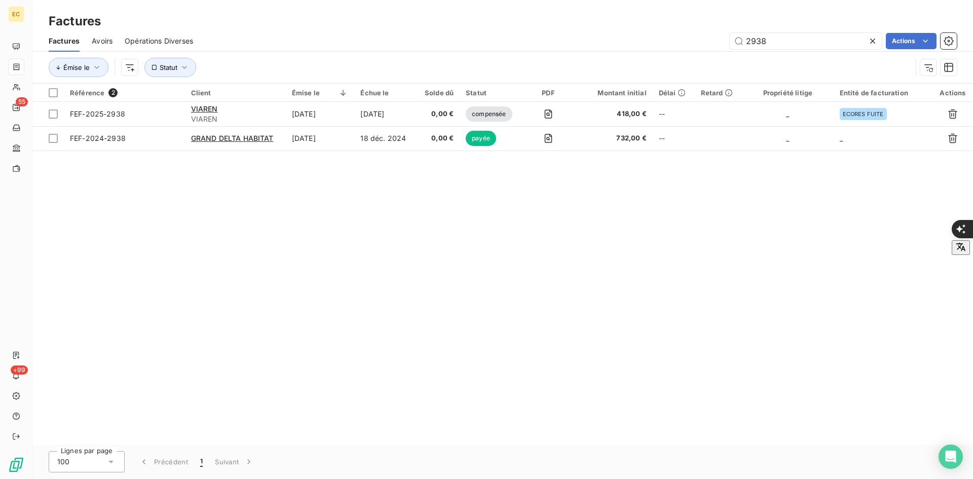
click at [873, 39] on icon at bounding box center [872, 41] width 5 height 5
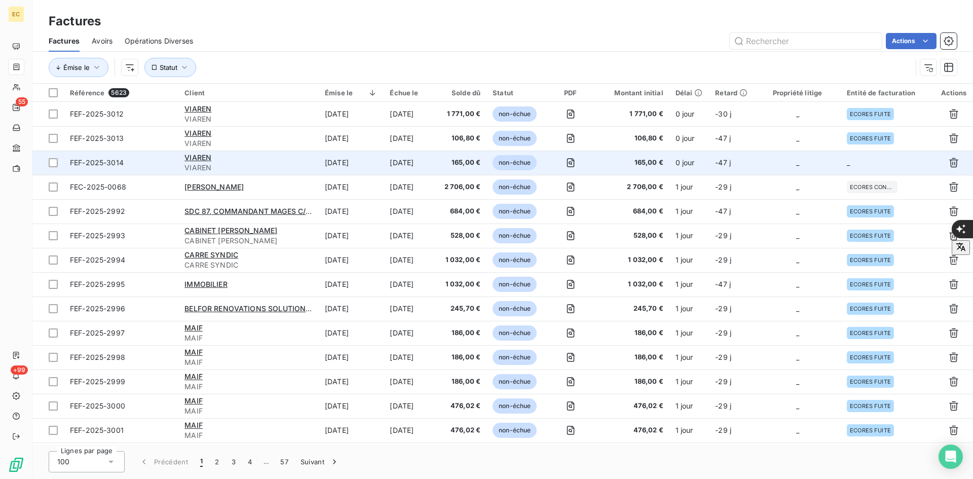
click at [882, 156] on td "_" at bounding box center [888, 162] width 94 height 24
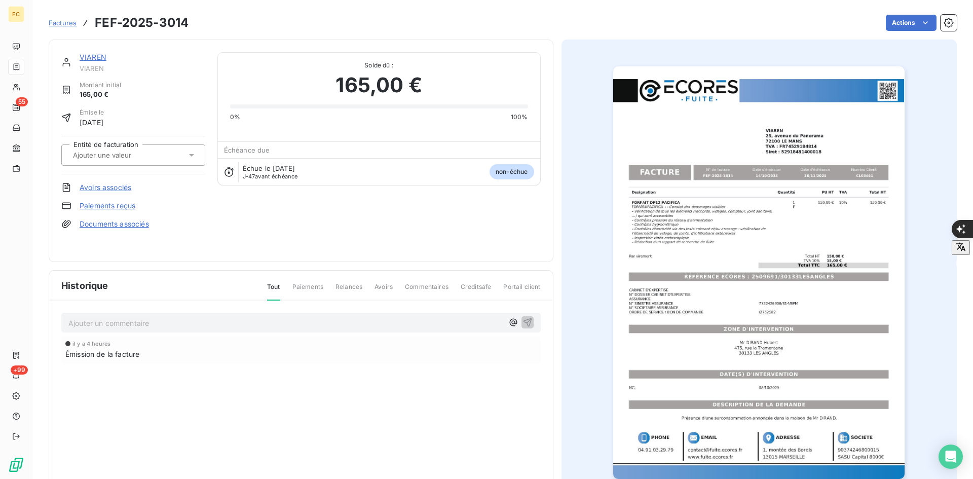
click at [144, 151] on input "text" at bounding box center [123, 154] width 102 height 9
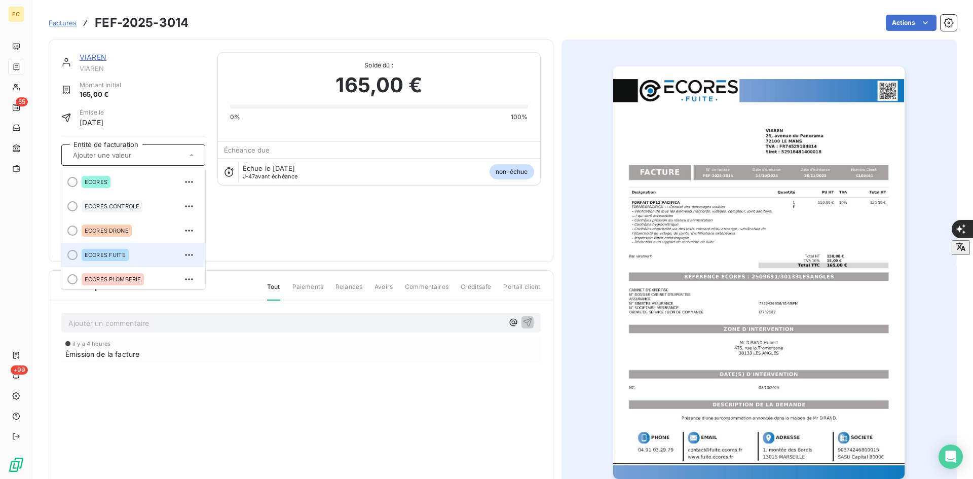
click at [120, 250] on div "ECORES FUITE" at bounding box center [105, 255] width 47 height 12
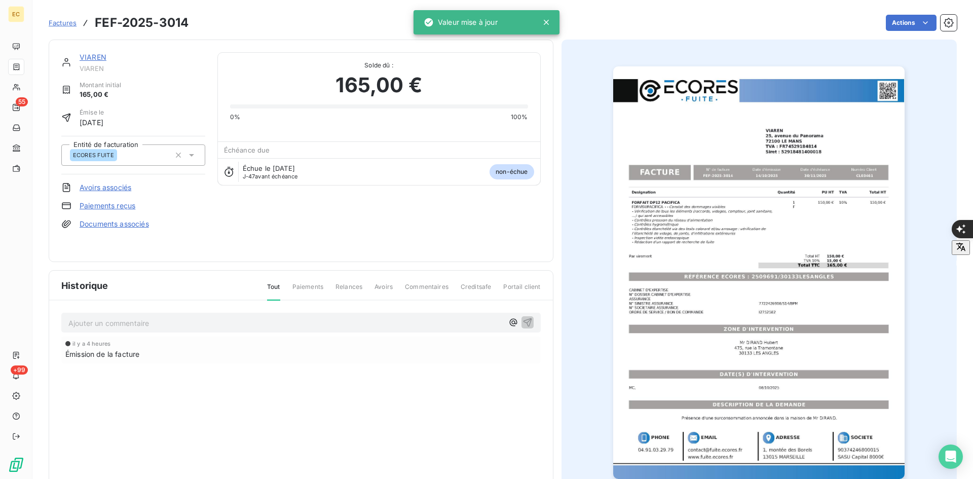
click at [119, 226] on link "Documents associés" at bounding box center [114, 224] width 69 height 10
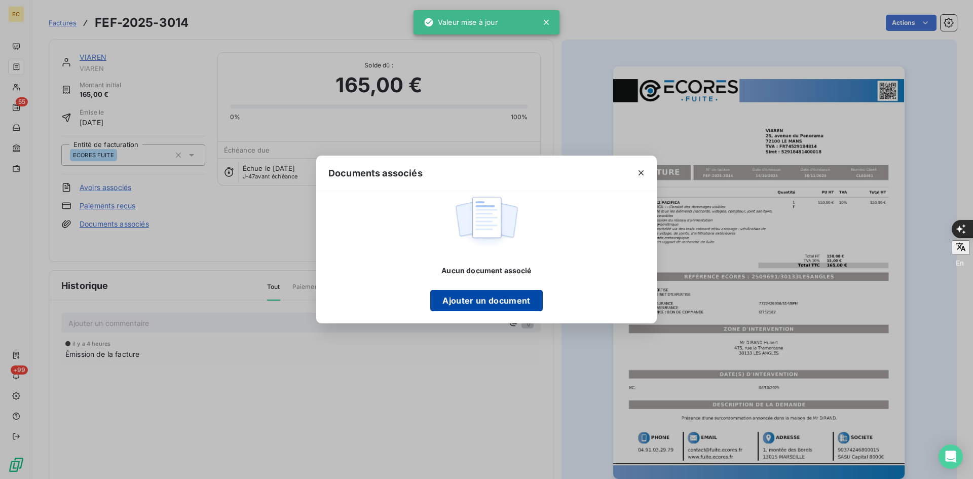
click at [461, 294] on button "Ajouter un document" at bounding box center [486, 300] width 112 height 21
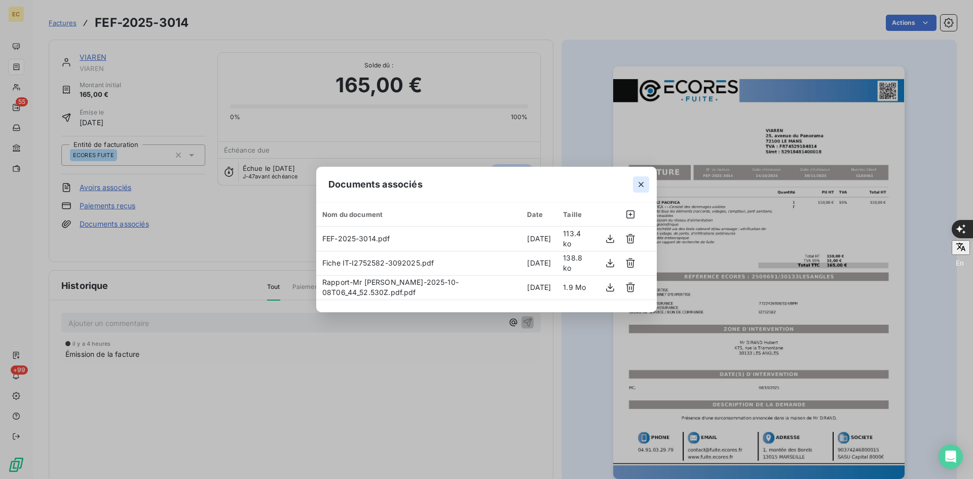
click at [647, 186] on button "button" at bounding box center [641, 184] width 16 height 16
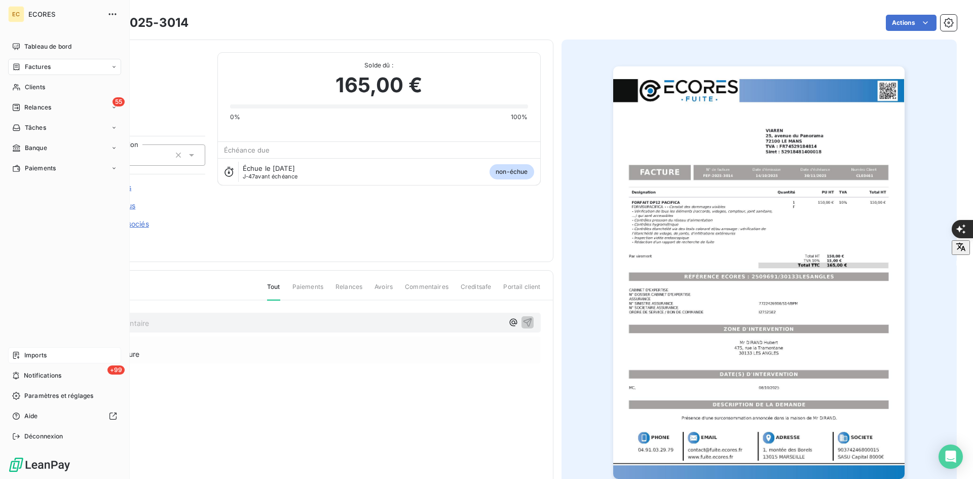
click at [28, 351] on span "Imports" at bounding box center [35, 355] width 22 height 9
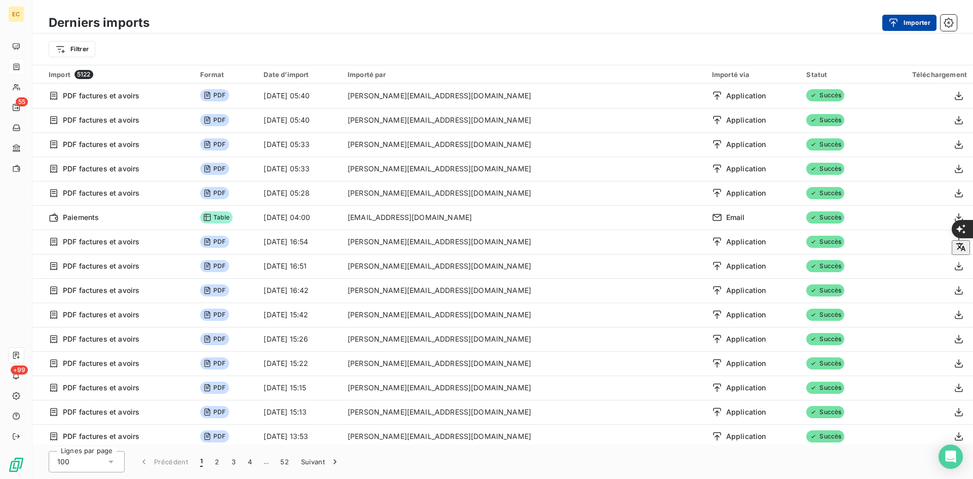
click at [912, 19] on button "Importer" at bounding box center [909, 23] width 54 height 16
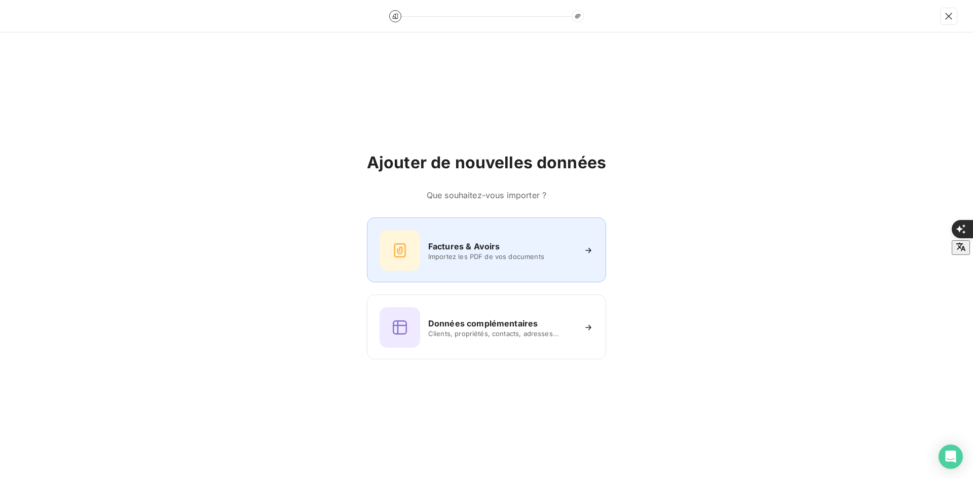
click at [452, 248] on h6 "Factures & Avoirs" at bounding box center [464, 246] width 72 height 12
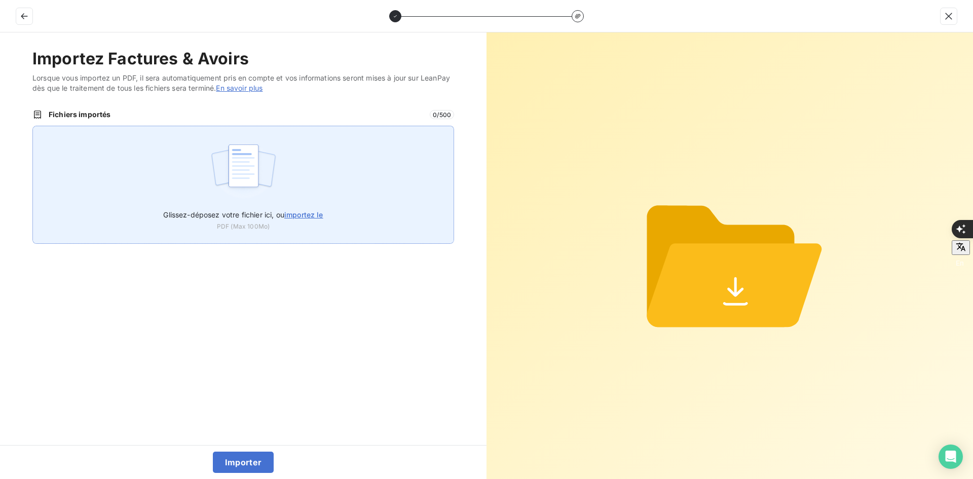
click at [334, 212] on div "Glissez-déposez votre fichier ici, ou importez le PDF (Max 100Mo)" at bounding box center [243, 185] width 422 height 118
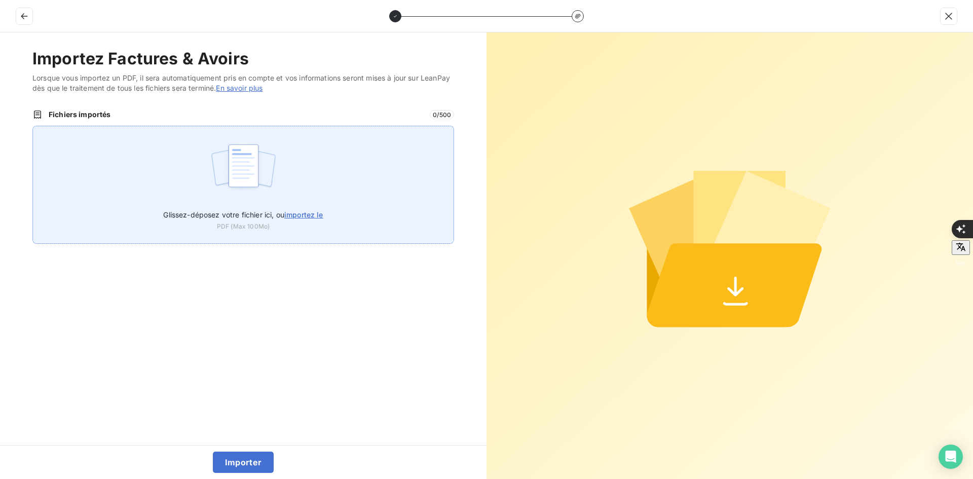
type input "C:\fakepath\FEF-2025-3015.pdf"
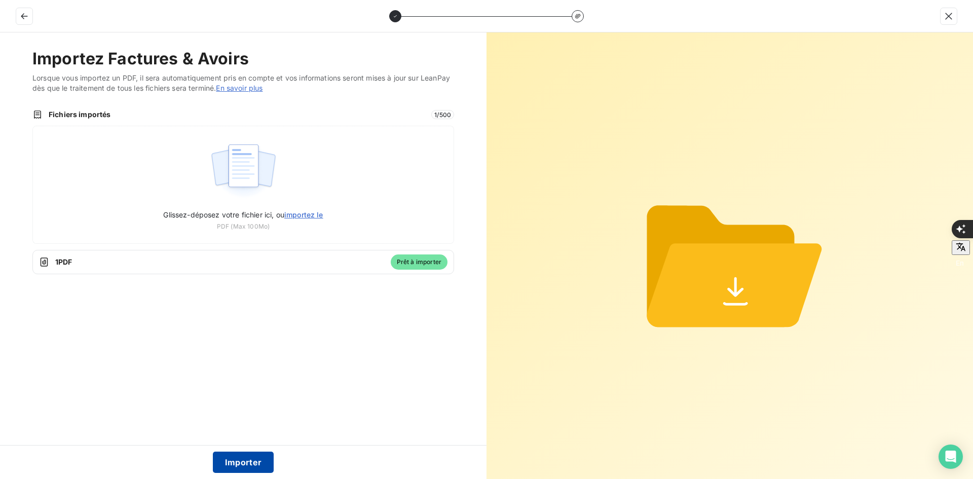
click at [241, 453] on button "Importer" at bounding box center [243, 461] width 61 height 21
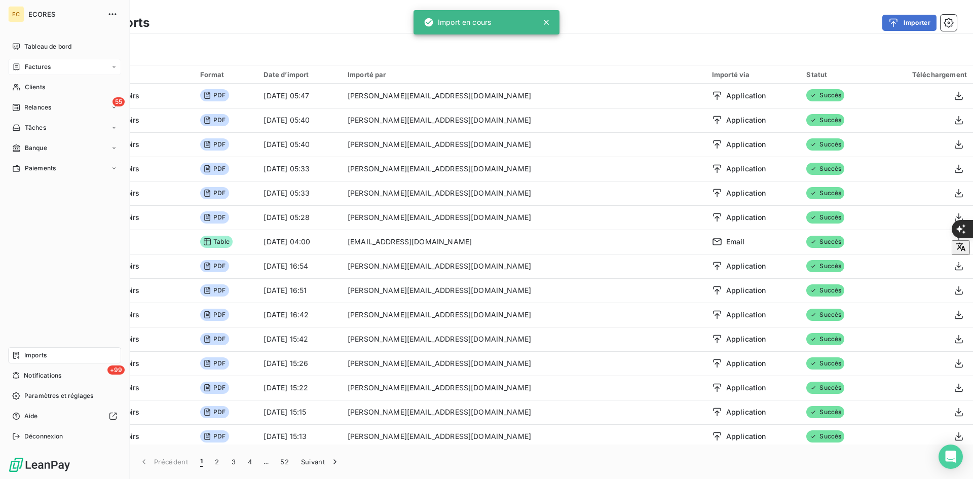
click at [41, 66] on span "Factures" at bounding box center [38, 66] width 26 height 9
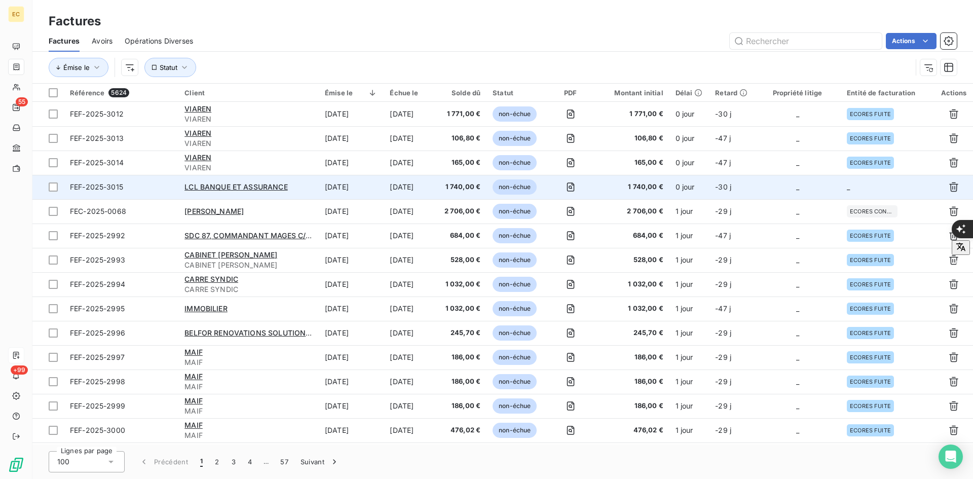
click at [845, 195] on td "_" at bounding box center [888, 187] width 94 height 24
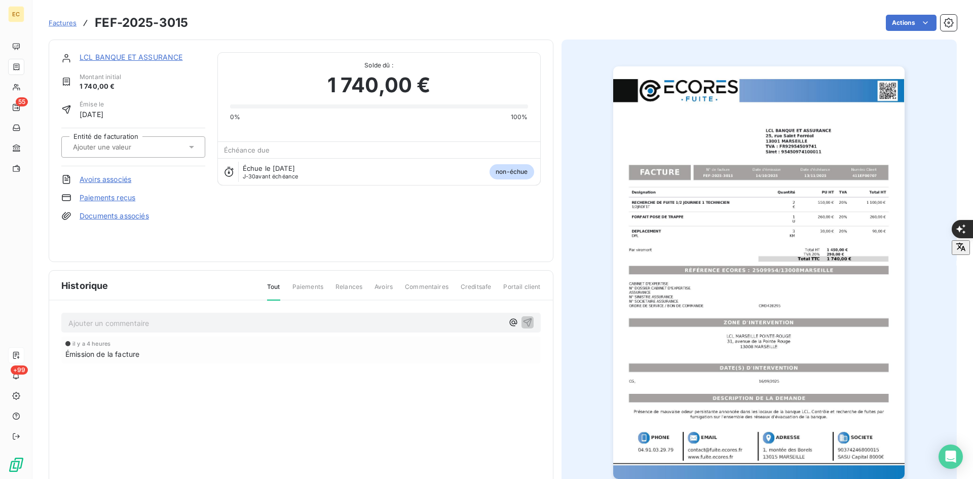
click at [101, 217] on link "Documents associés" at bounding box center [114, 216] width 69 height 10
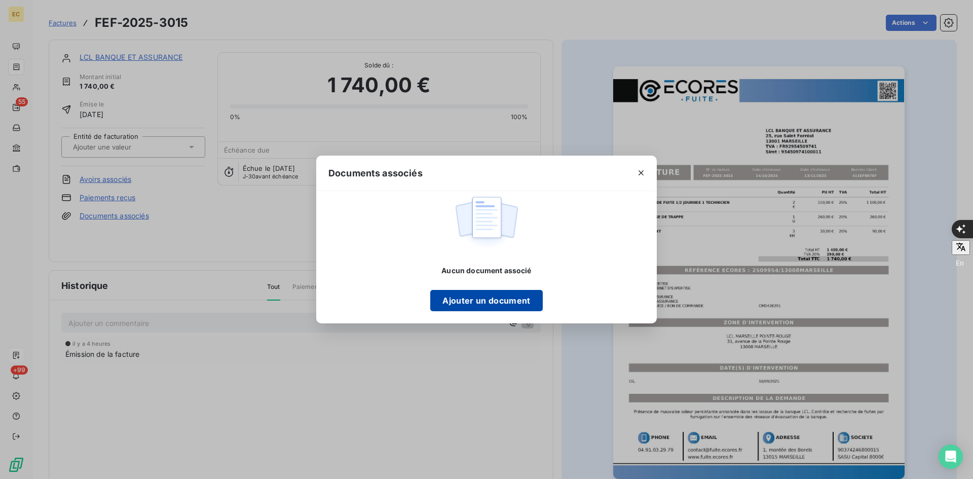
click at [498, 297] on button "Ajouter un document" at bounding box center [486, 300] width 112 height 21
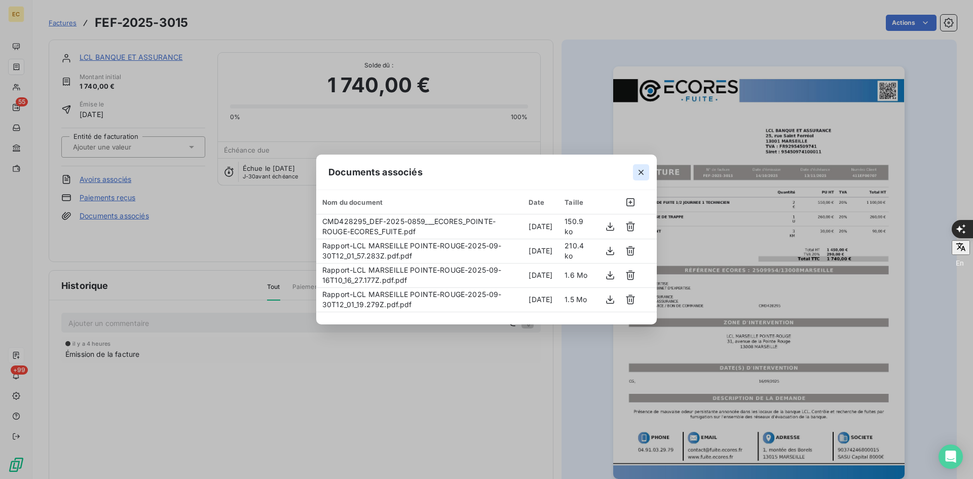
click at [639, 169] on icon "button" at bounding box center [641, 172] width 10 height 10
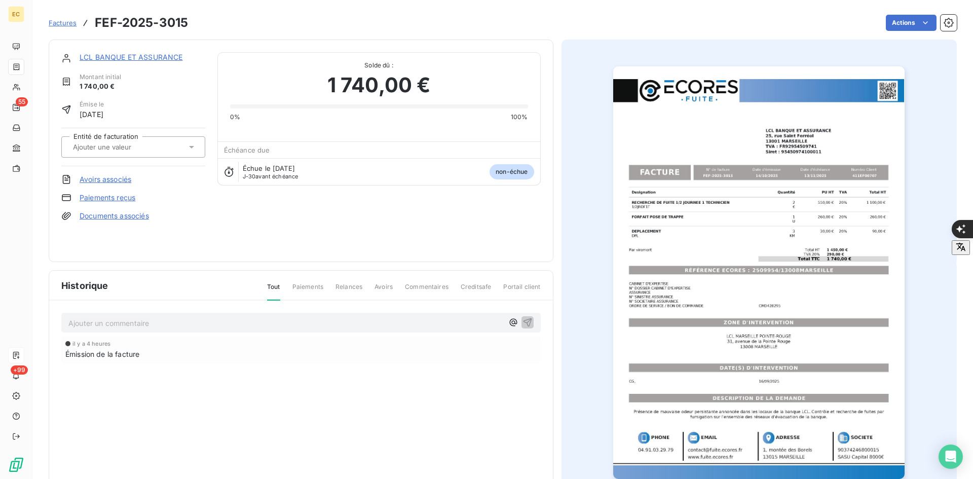
click at [149, 144] on input "text" at bounding box center [123, 146] width 102 height 9
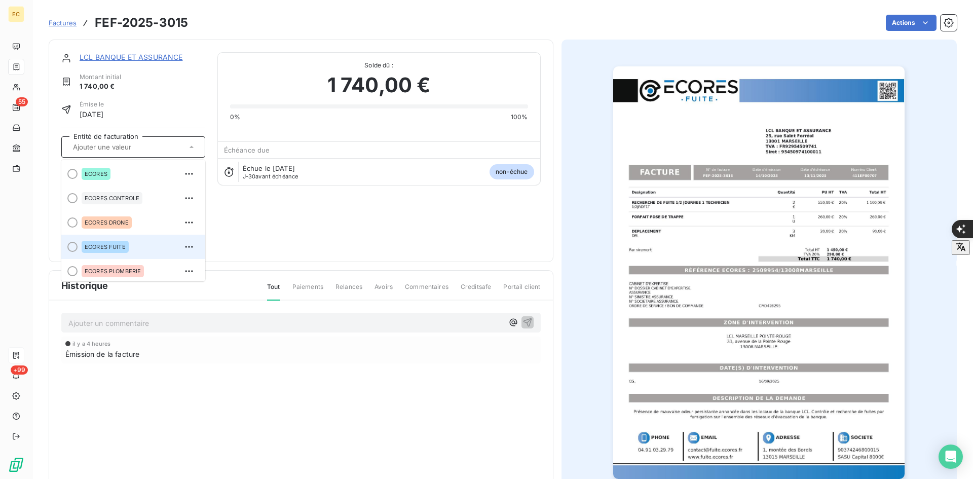
click at [125, 250] on div "ECORES FUITE" at bounding box center [105, 247] width 47 height 12
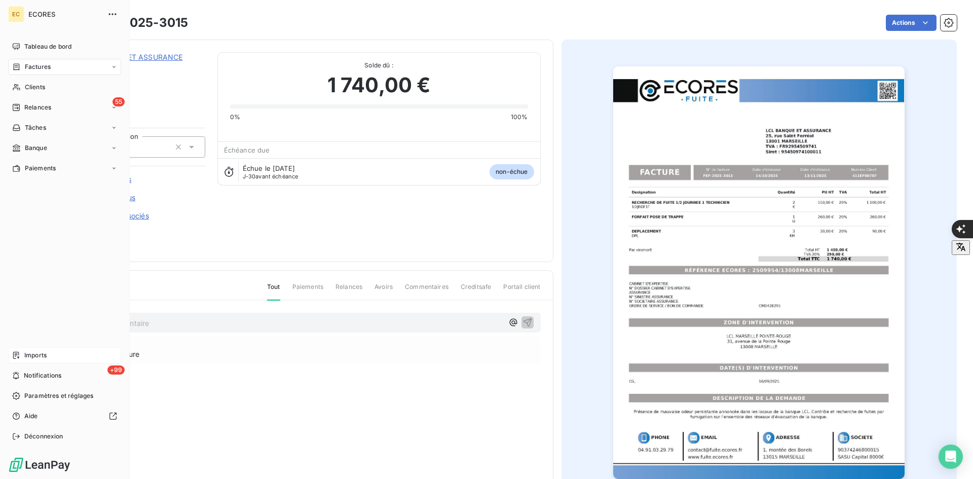
click at [16, 353] on icon at bounding box center [16, 355] width 8 height 8
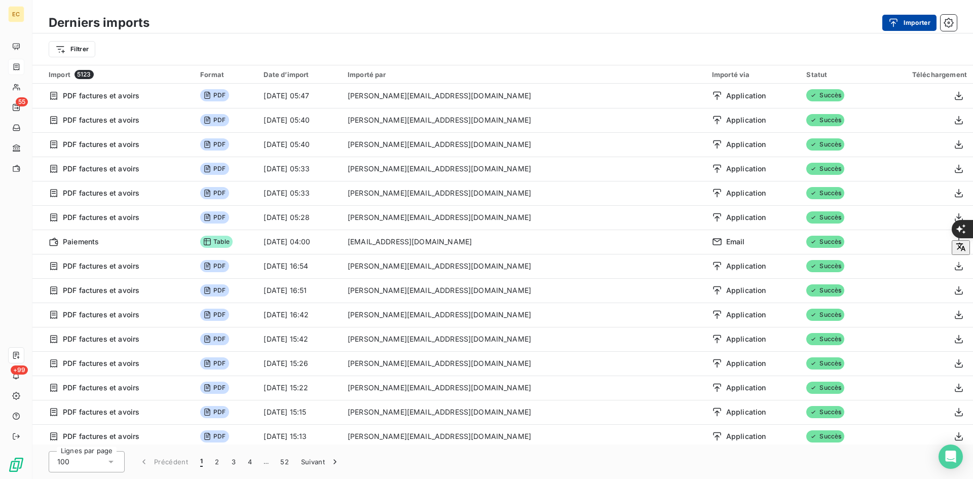
click at [904, 22] on button "Importer" at bounding box center [909, 23] width 54 height 16
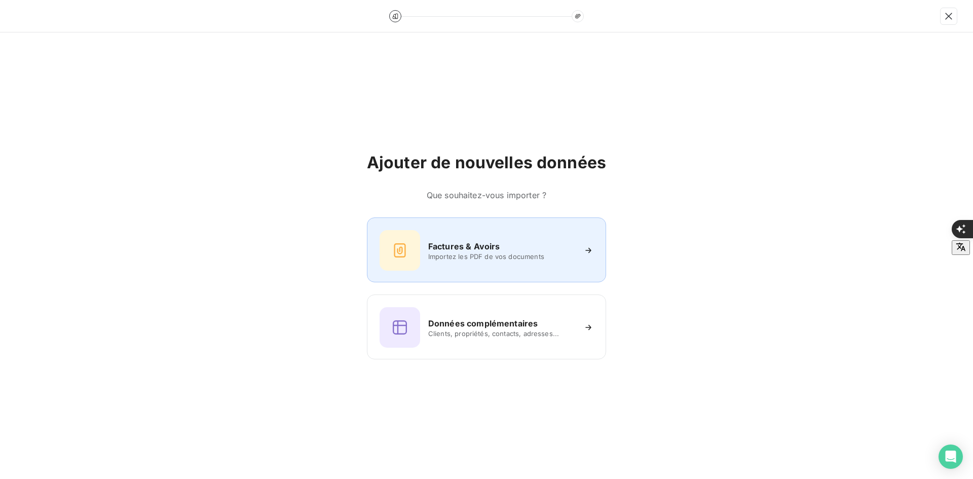
click at [408, 247] on icon at bounding box center [400, 250] width 16 height 16
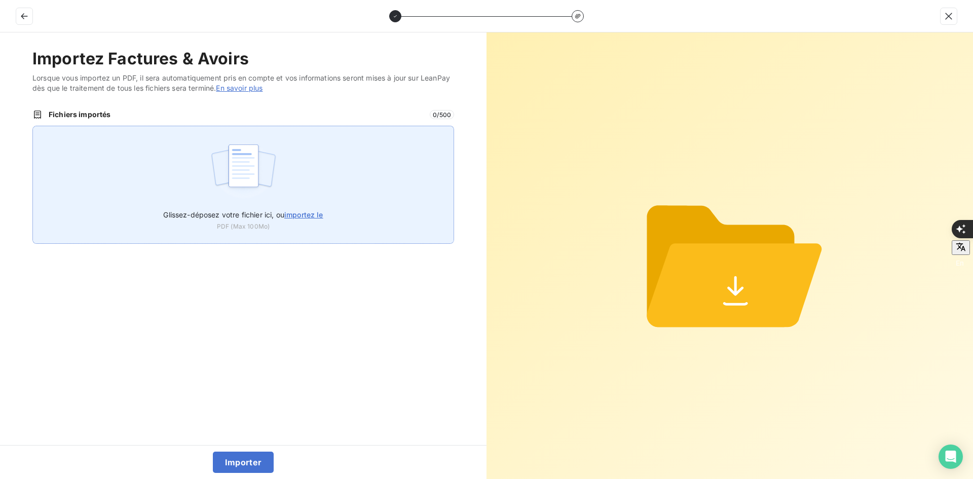
click at [301, 179] on div "Glissez-déposez votre fichier ici, ou importez le PDF (Max 100Mo)" at bounding box center [243, 185] width 422 height 118
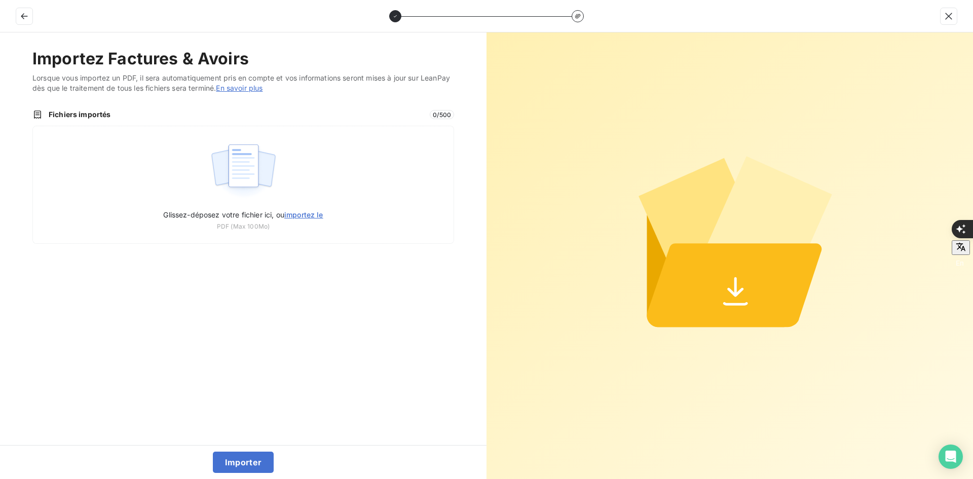
type input "C:\fakepath\FE-2025-0098.pdf"
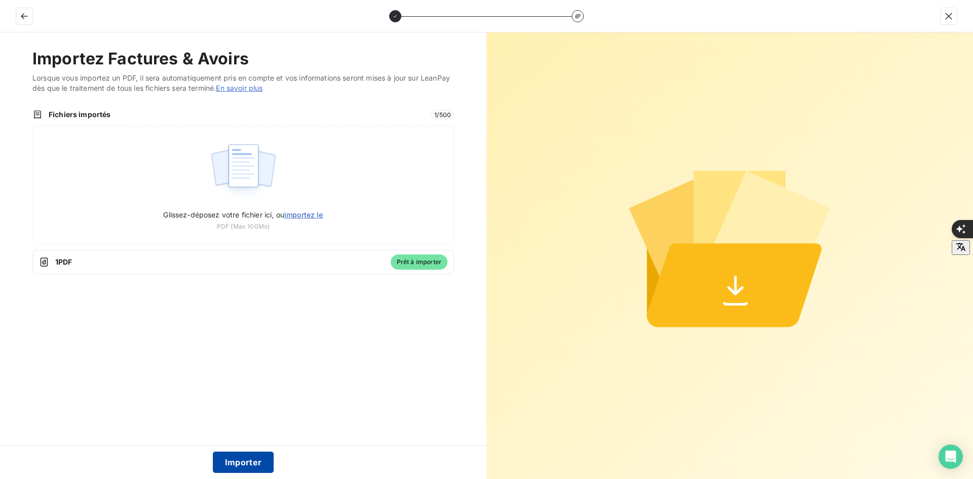
click at [246, 468] on button "Importer" at bounding box center [243, 461] width 61 height 21
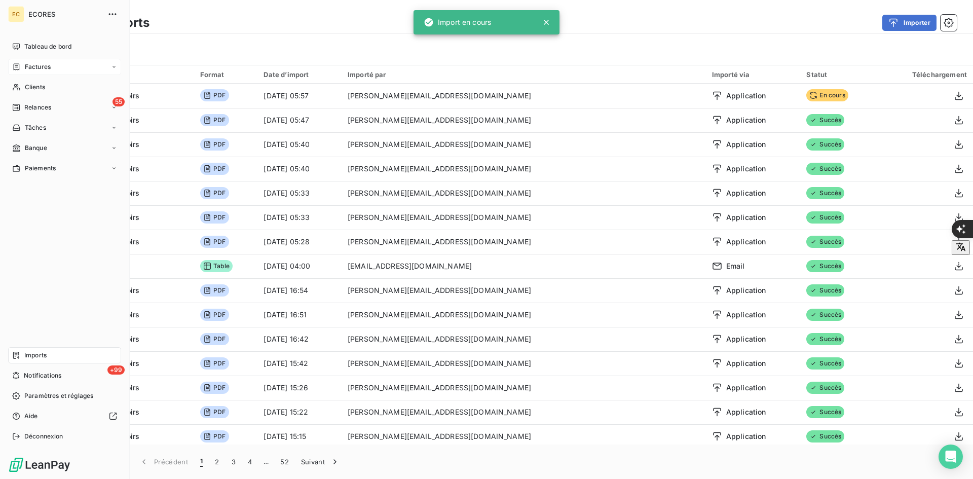
click at [44, 66] on span "Factures" at bounding box center [38, 66] width 26 height 9
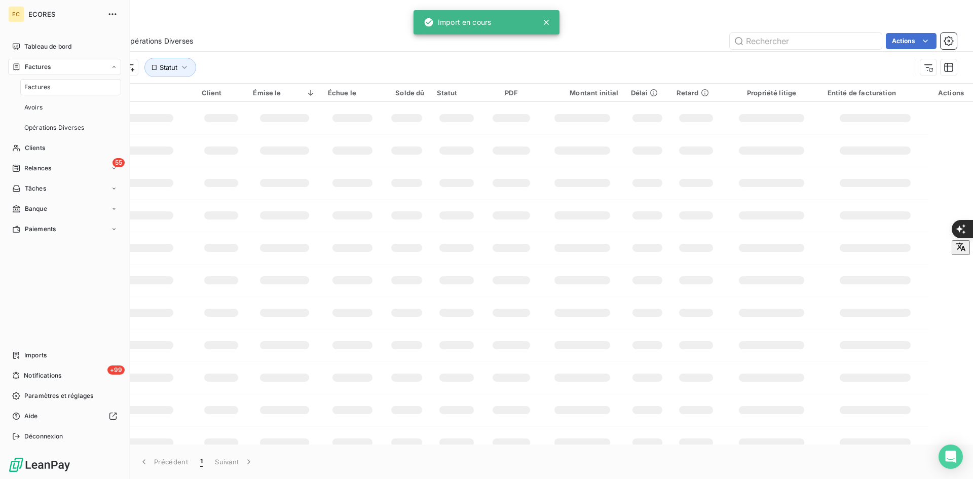
click at [50, 67] on span "Factures" at bounding box center [38, 66] width 26 height 9
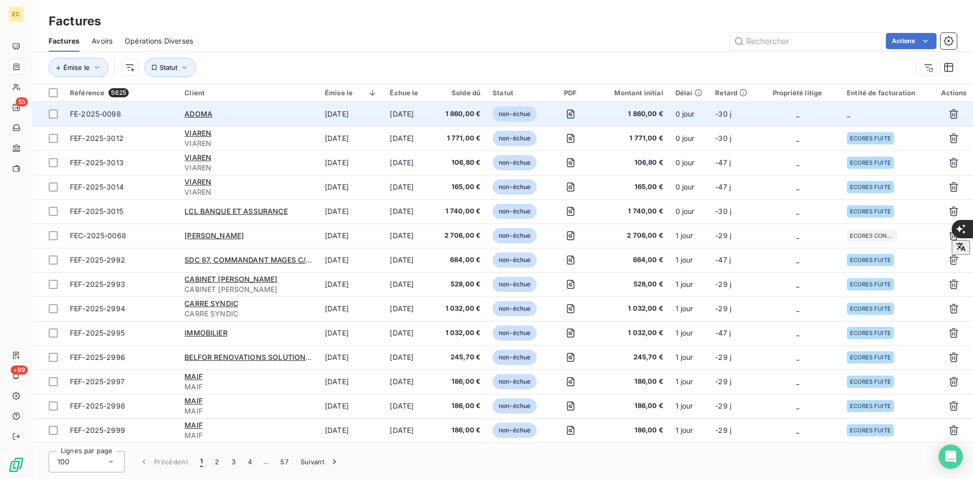
click at [868, 112] on td "_" at bounding box center [888, 114] width 94 height 24
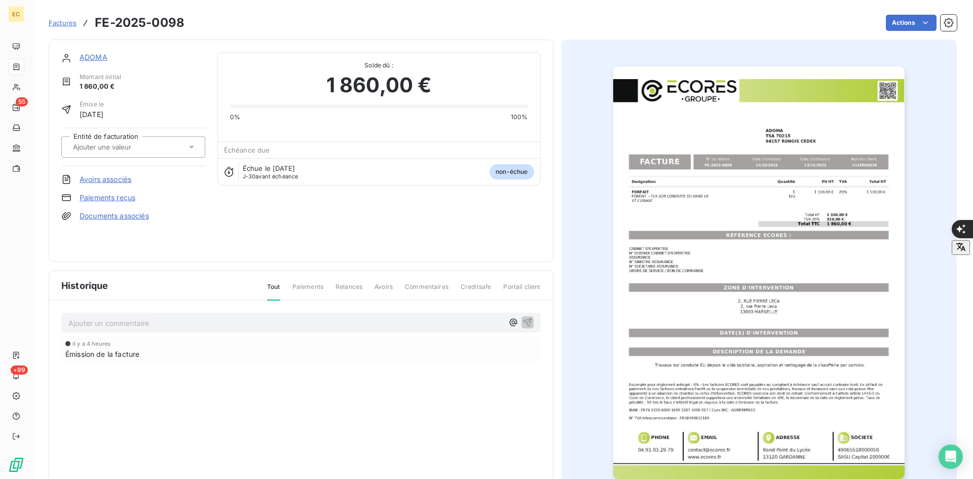
click at [136, 139] on div at bounding box center [133, 146] width 144 height 21
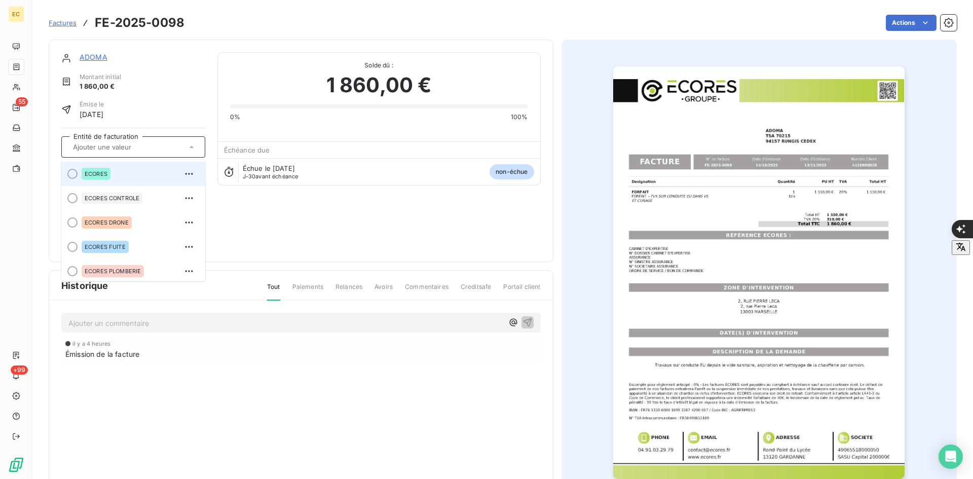
click at [119, 168] on div "ECORES" at bounding box center [140, 174] width 116 height 16
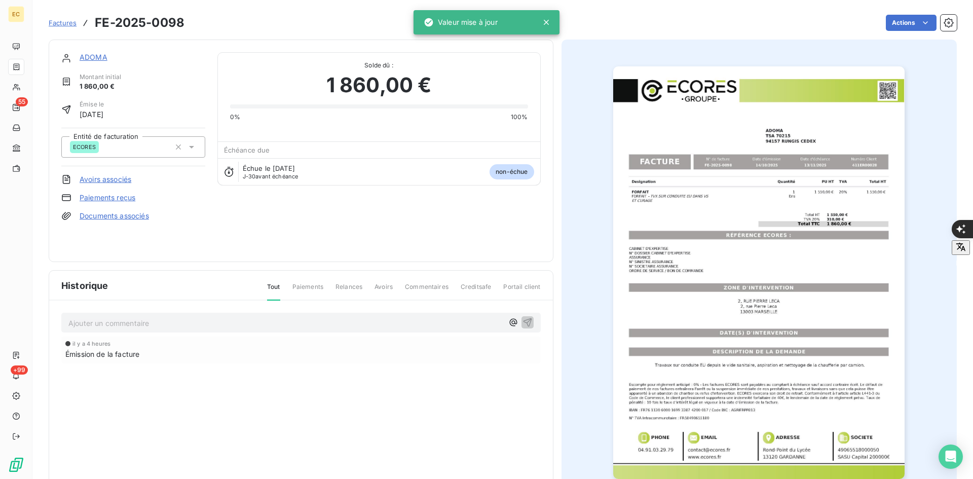
click at [122, 217] on link "Documents associés" at bounding box center [114, 216] width 69 height 10
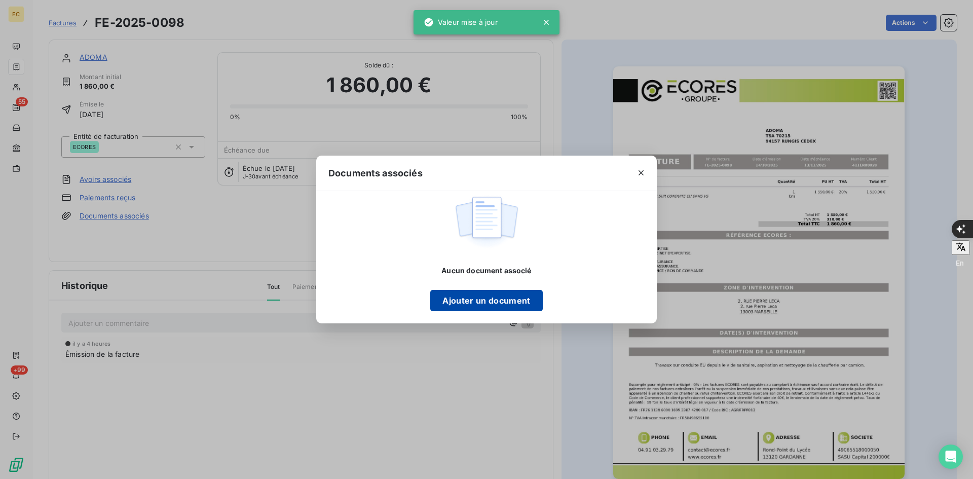
click at [450, 294] on button "Ajouter un document" at bounding box center [486, 300] width 112 height 21
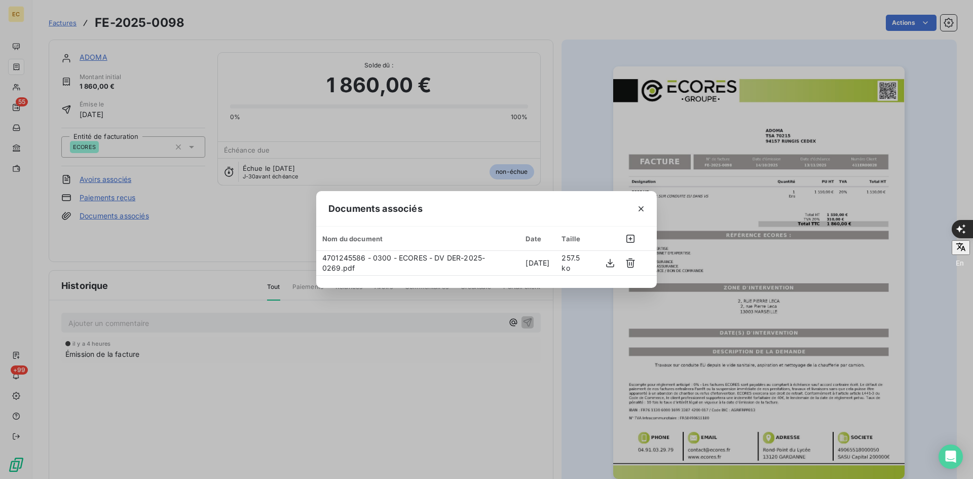
click at [645, 207] on button "button" at bounding box center [641, 209] width 16 height 16
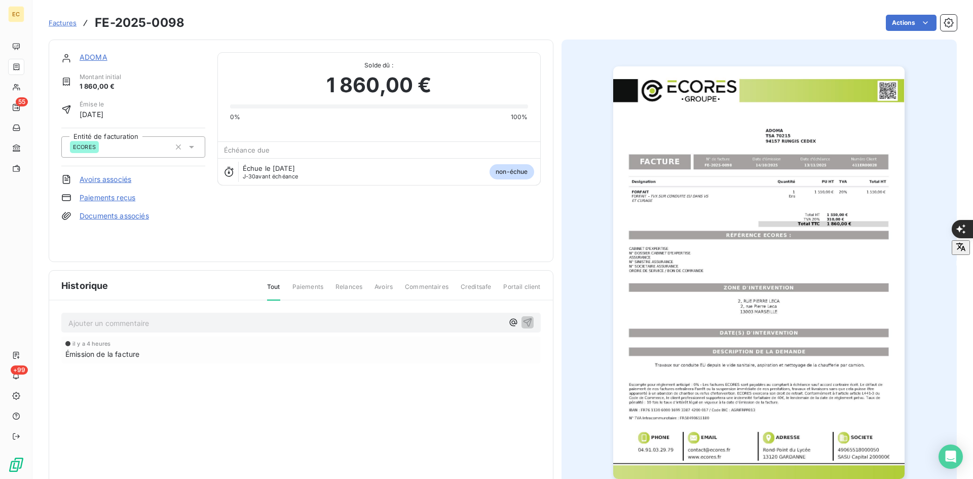
click at [641, 210] on img "button" at bounding box center [758, 272] width 291 height 412
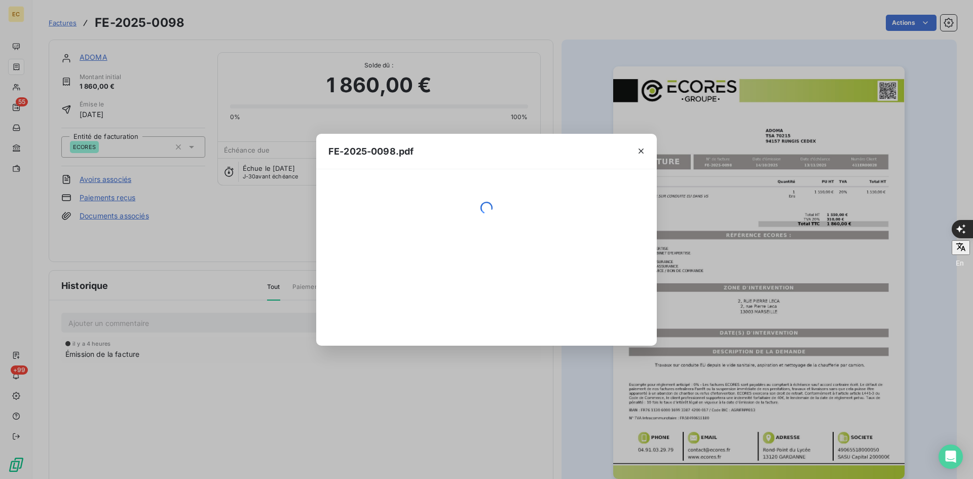
click at [489, 146] on div "FE-2025-0098.pdf" at bounding box center [486, 151] width 340 height 35
click at [489, 122] on div "FE-2025-0098.pdf" at bounding box center [486, 239] width 973 height 479
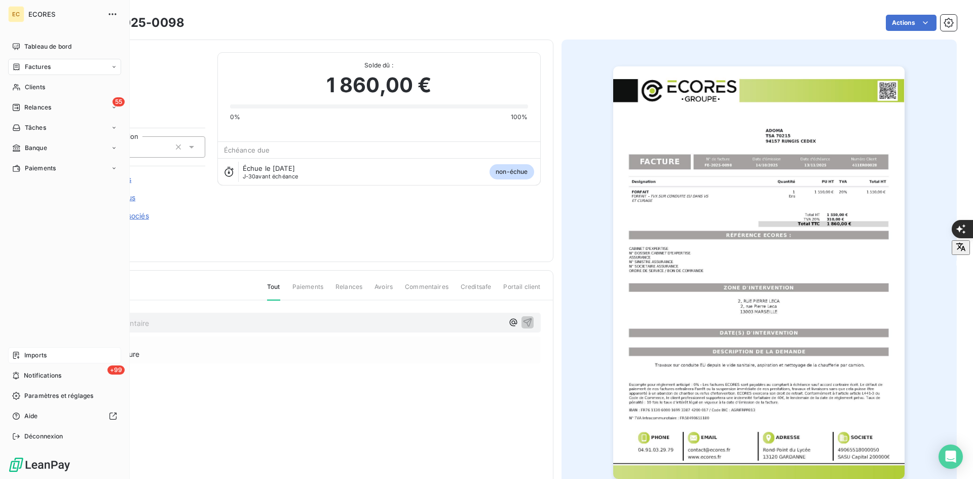
click at [22, 356] on div "Imports" at bounding box center [64, 355] width 113 height 16
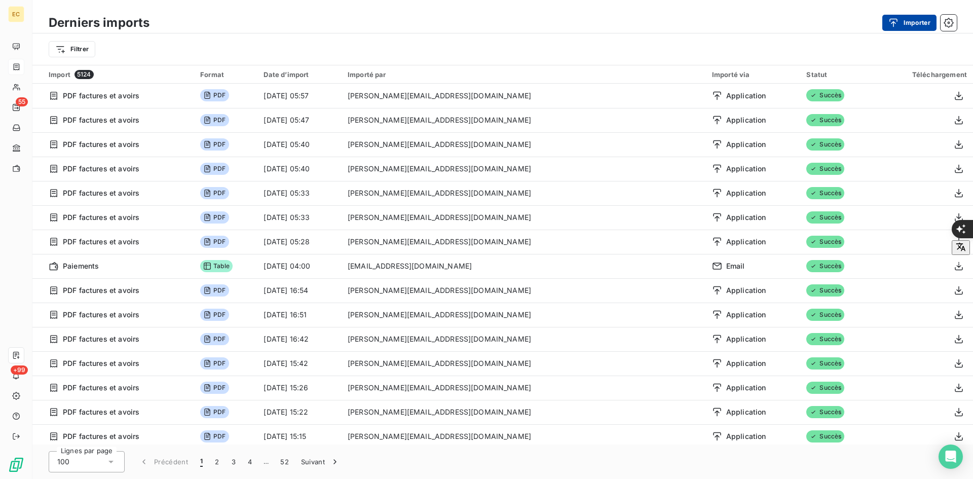
click at [920, 23] on button "Importer" at bounding box center [909, 23] width 54 height 16
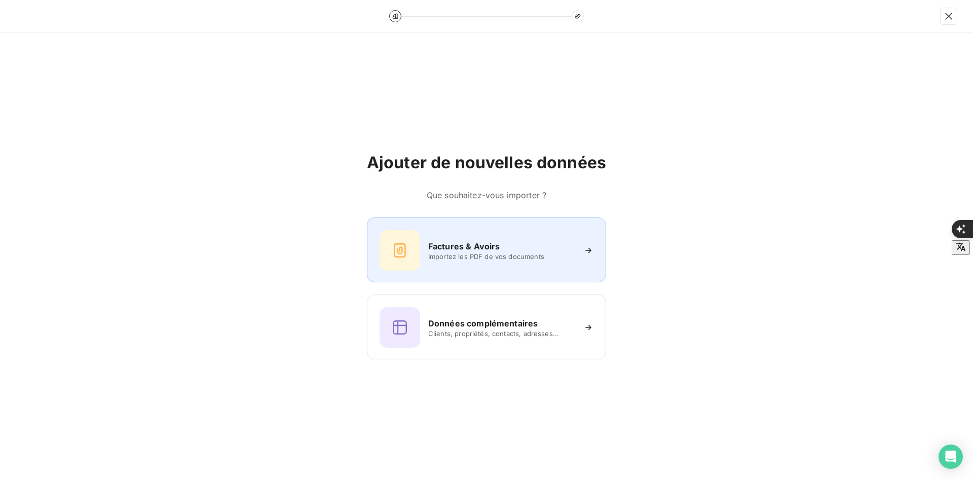
click at [404, 236] on div at bounding box center [399, 250] width 41 height 41
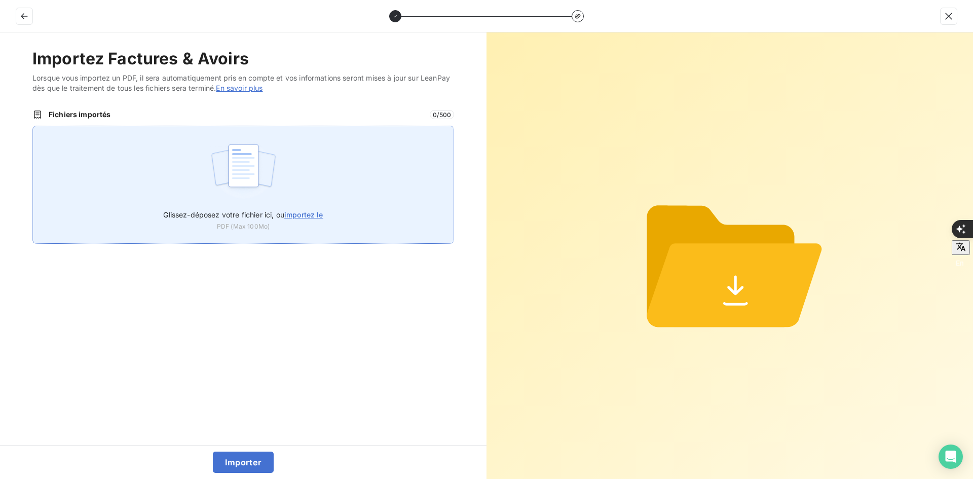
click at [316, 194] on div "Glissez-déposez votre fichier ici, ou importez le PDF (Max 100Mo)" at bounding box center [243, 185] width 422 height 118
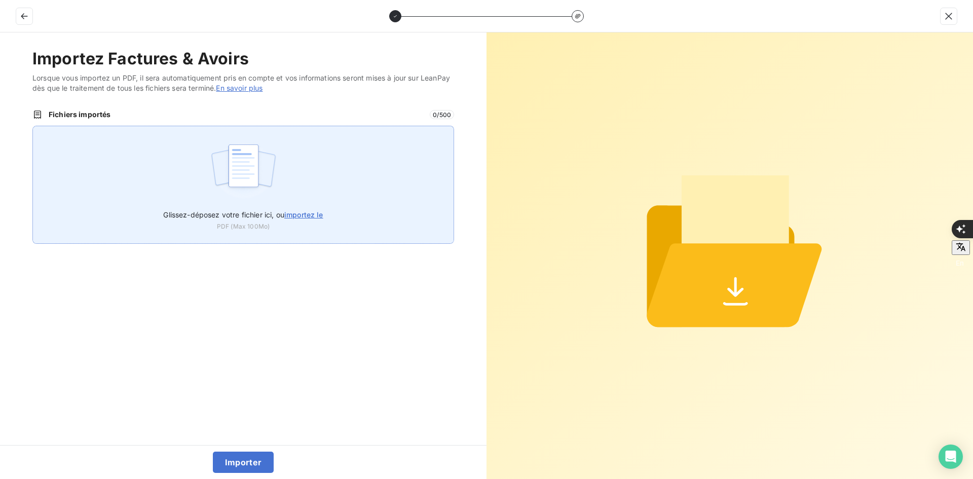
type input "C:\fakepath\FEF-2025-3016.pdf"
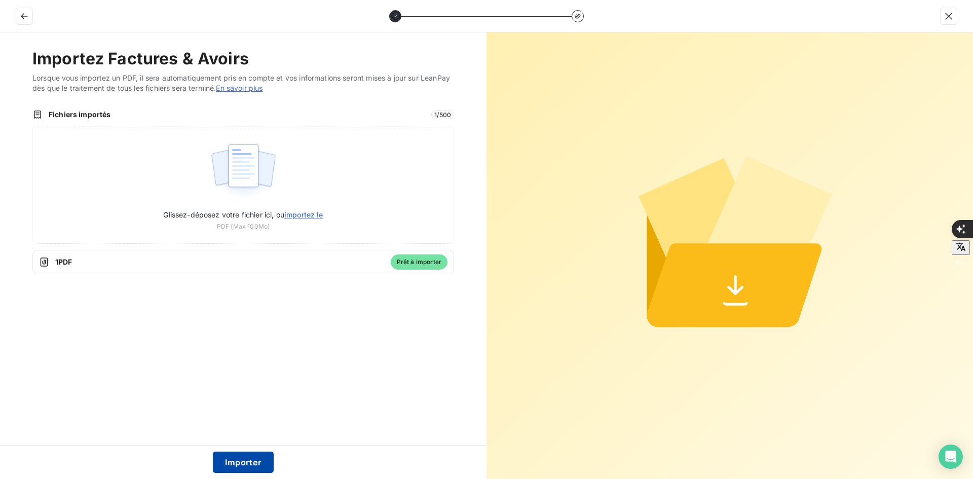
click at [255, 457] on button "Importer" at bounding box center [243, 461] width 61 height 21
